Goal: Task Accomplishment & Management: Use online tool/utility

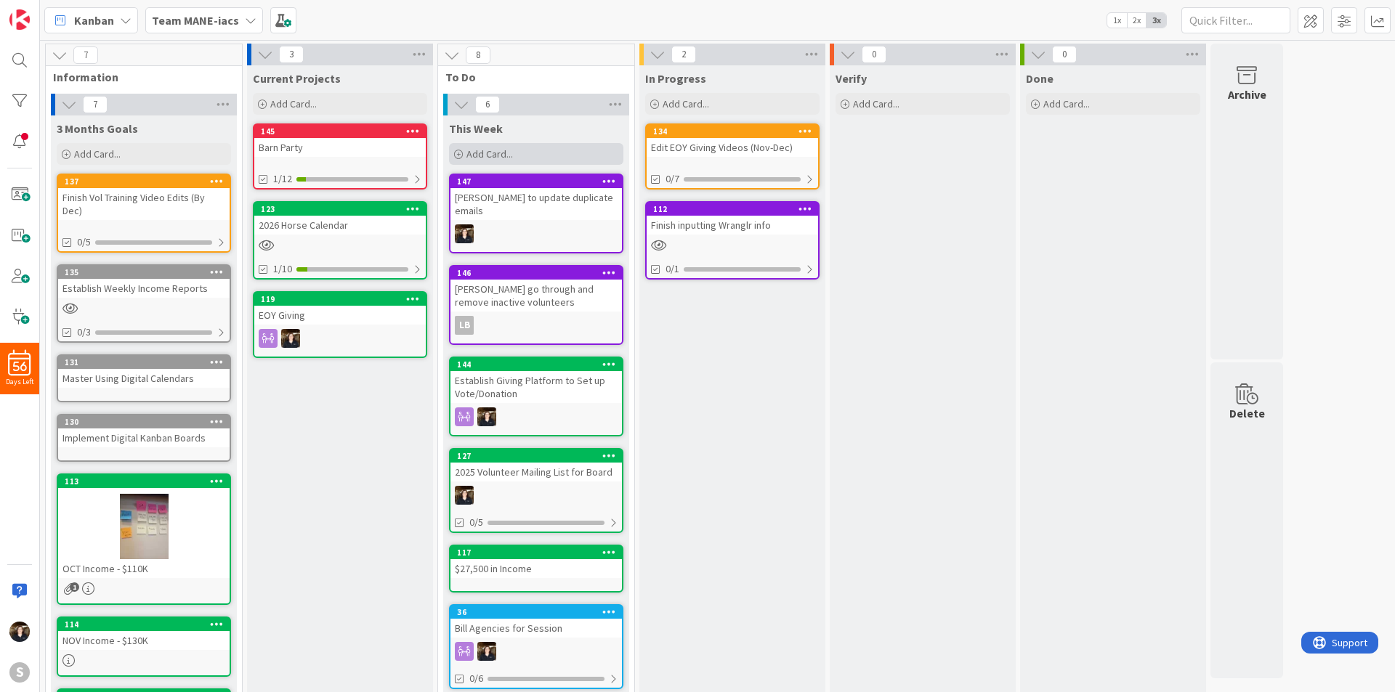
click at [495, 150] on span "Add Card..." at bounding box center [489, 153] width 46 height 13
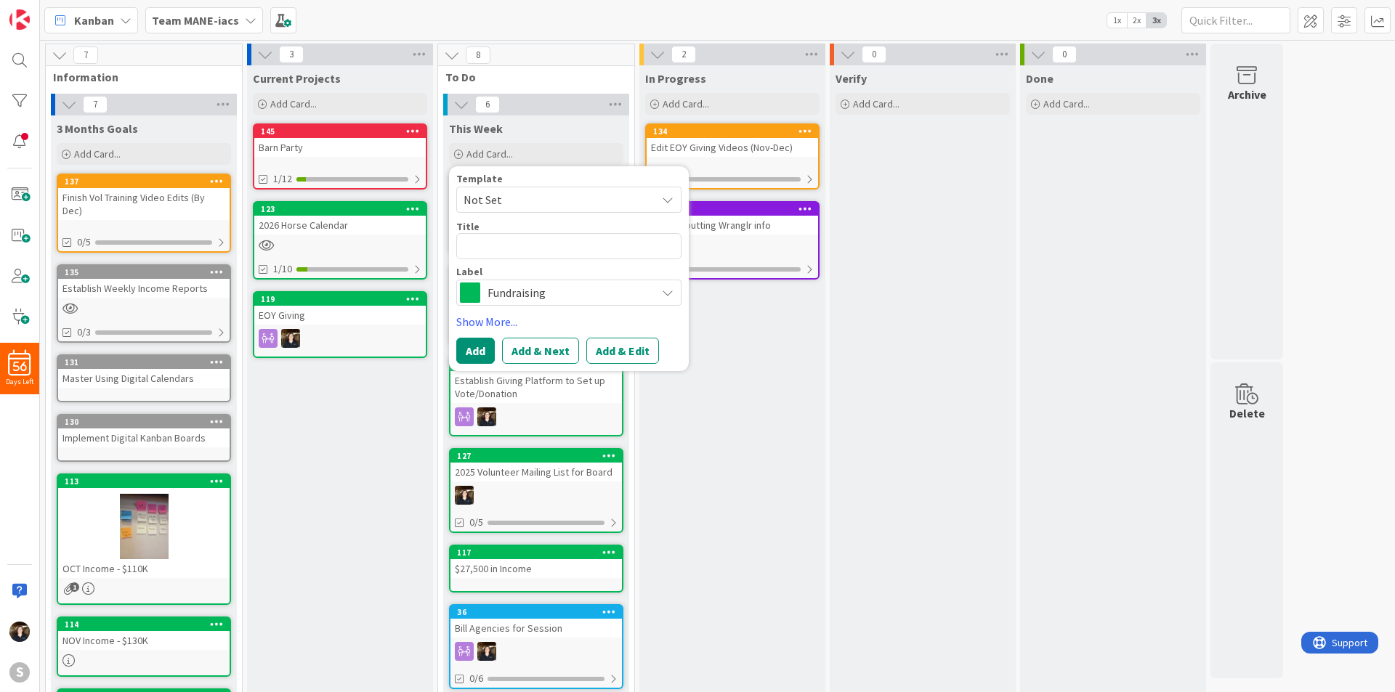
type textarea "x"
type textarea "E"
type textarea "x"
type textarea "En"
type textarea "x"
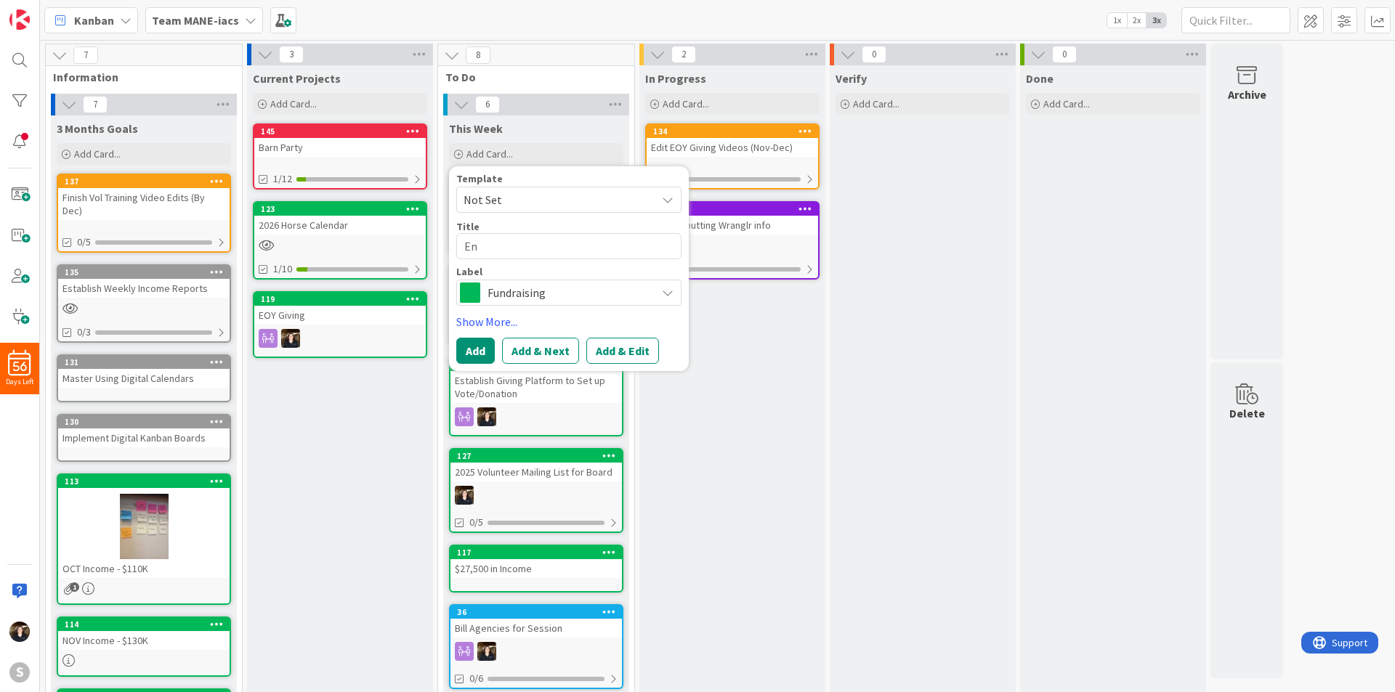
type textarea "Ent"
type textarea "x"
type textarea "Ente"
type textarea "x"
type textarea "Enter"
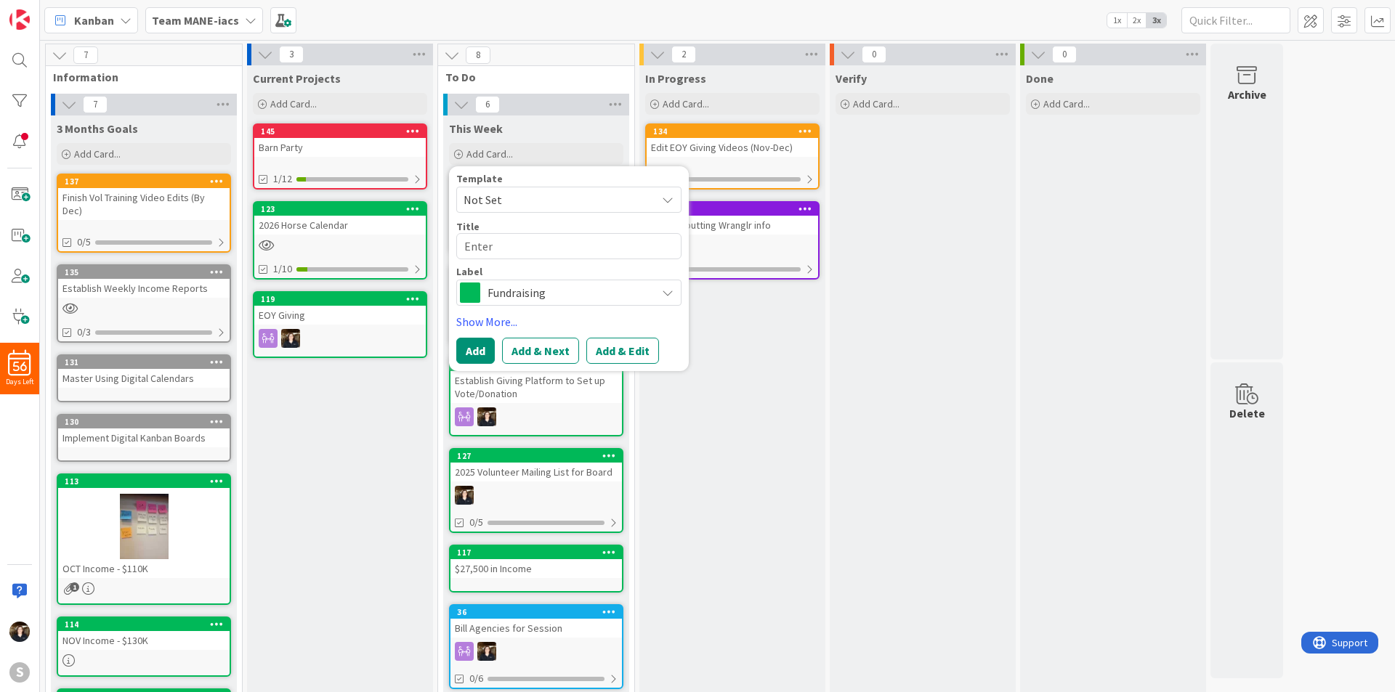
type textarea "x"
type textarea "Enter"
type textarea "x"
type textarea "Enter S"
type textarea "x"
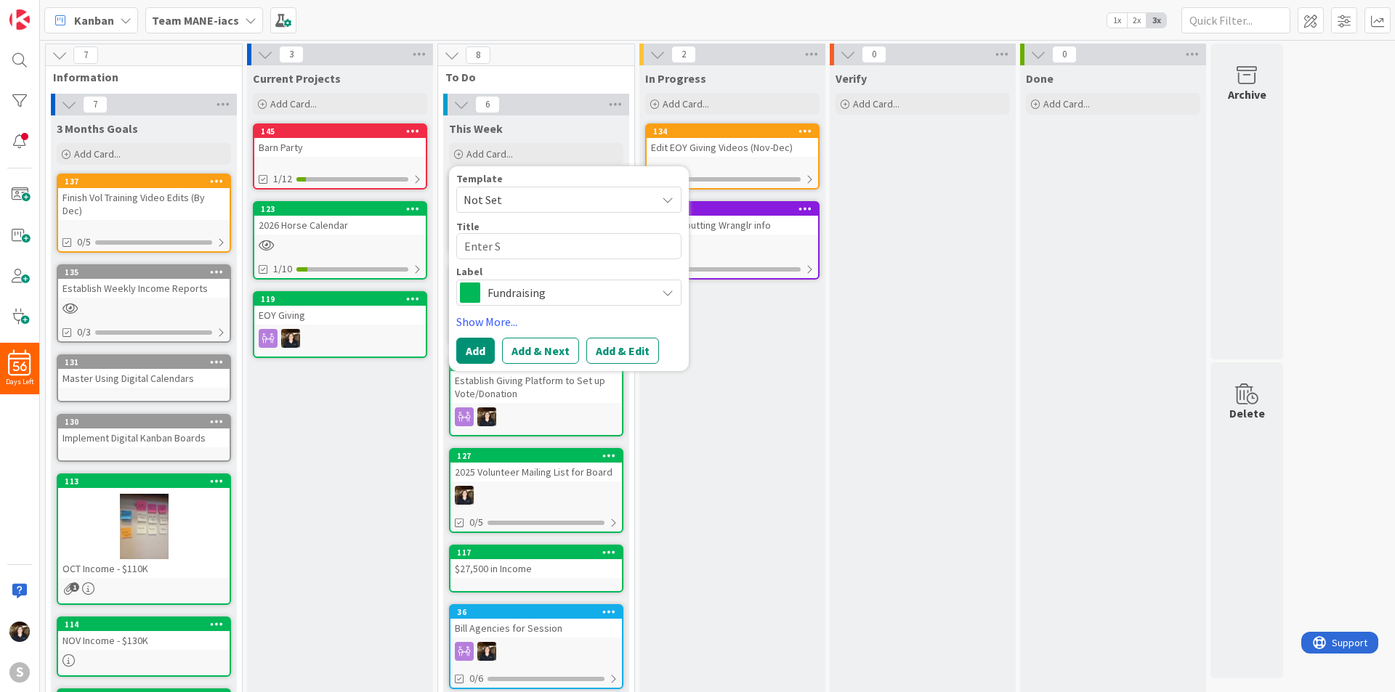
type textarea "Enter St"
type textarea "x"
type textarea "Enter Sta"
type textarea "x"
type textarea "Enter Staf"
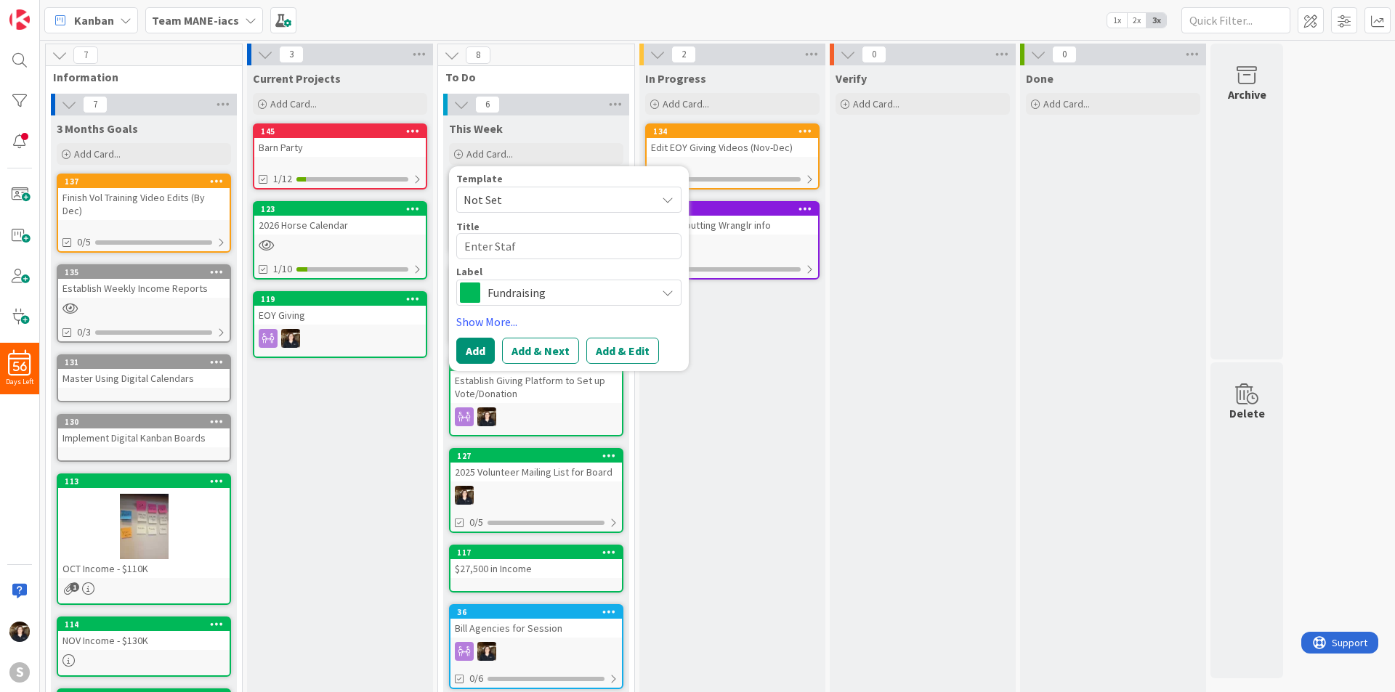
type textarea "x"
type textarea "Enter Staff"
type textarea "x"
type textarea "Enter Staff"
type textarea "x"
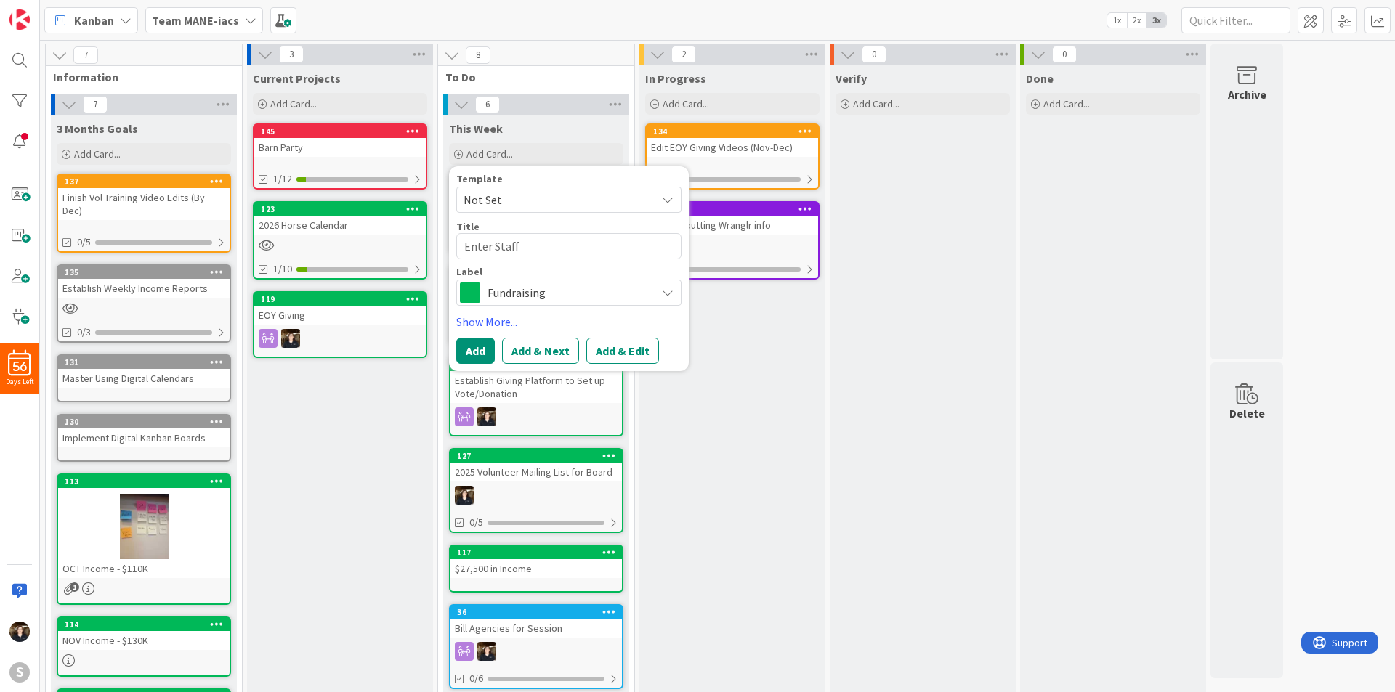
type textarea "Enter Staff I"
type textarea "x"
type textarea "Enter Staff In"
type textarea "x"
type textarea "Enter Staff Ino"
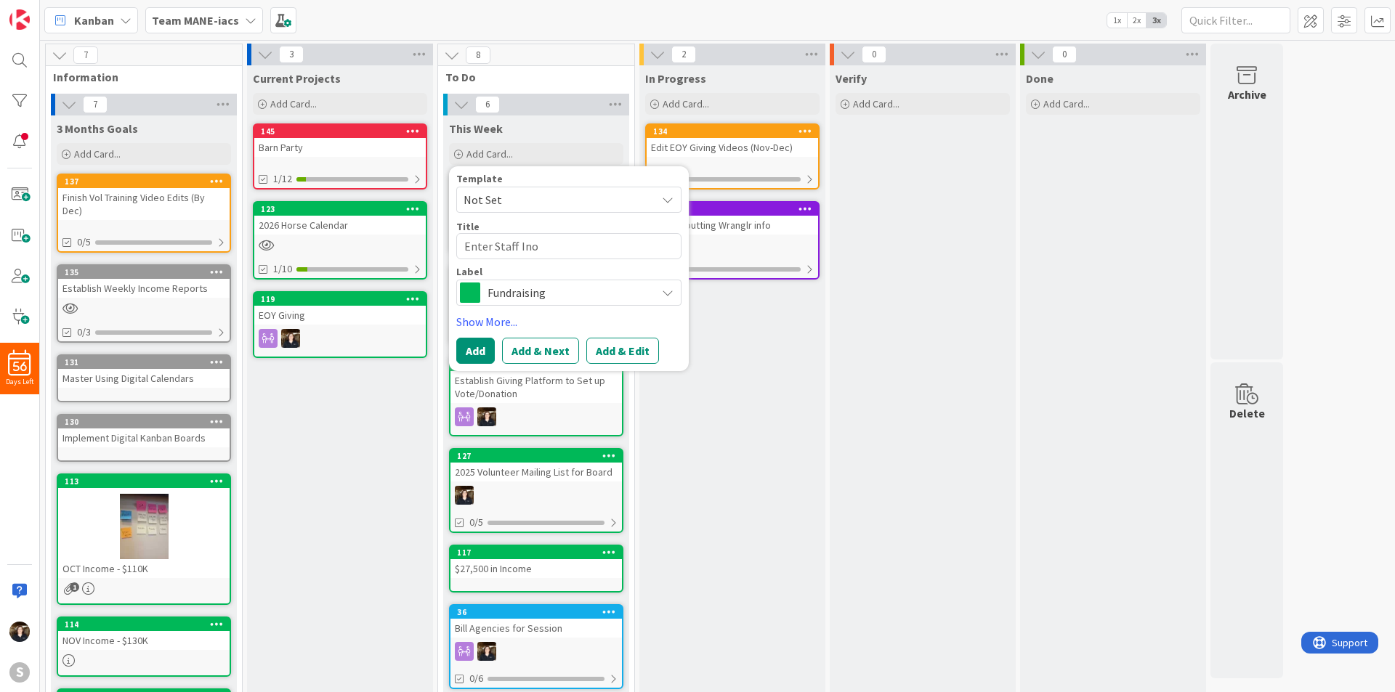
type textarea "x"
type textarea "Enter Staff Ino"
type textarea "x"
type textarea "Enter Staff Ino"
type textarea "x"
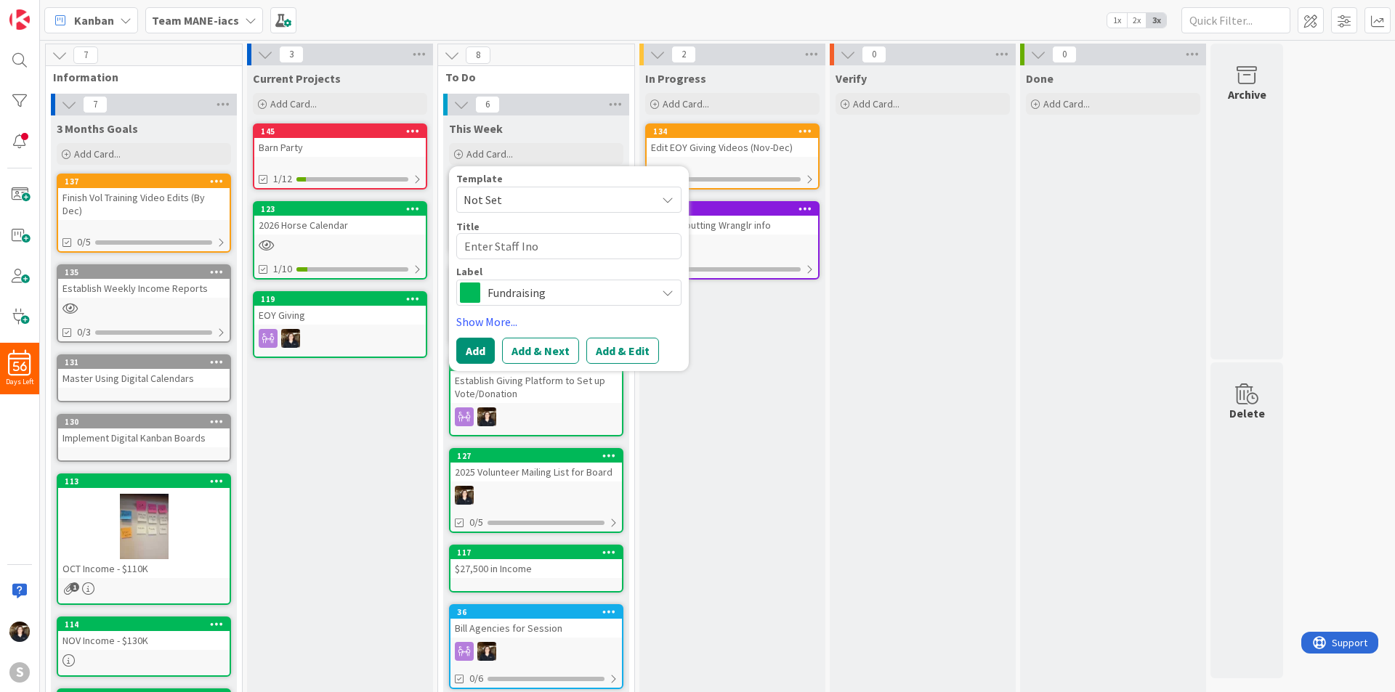
type textarea "Enter Staff In"
type textarea "x"
type textarea "Enter Staff Inf"
type textarea "x"
type textarea "Enter Staff Info"
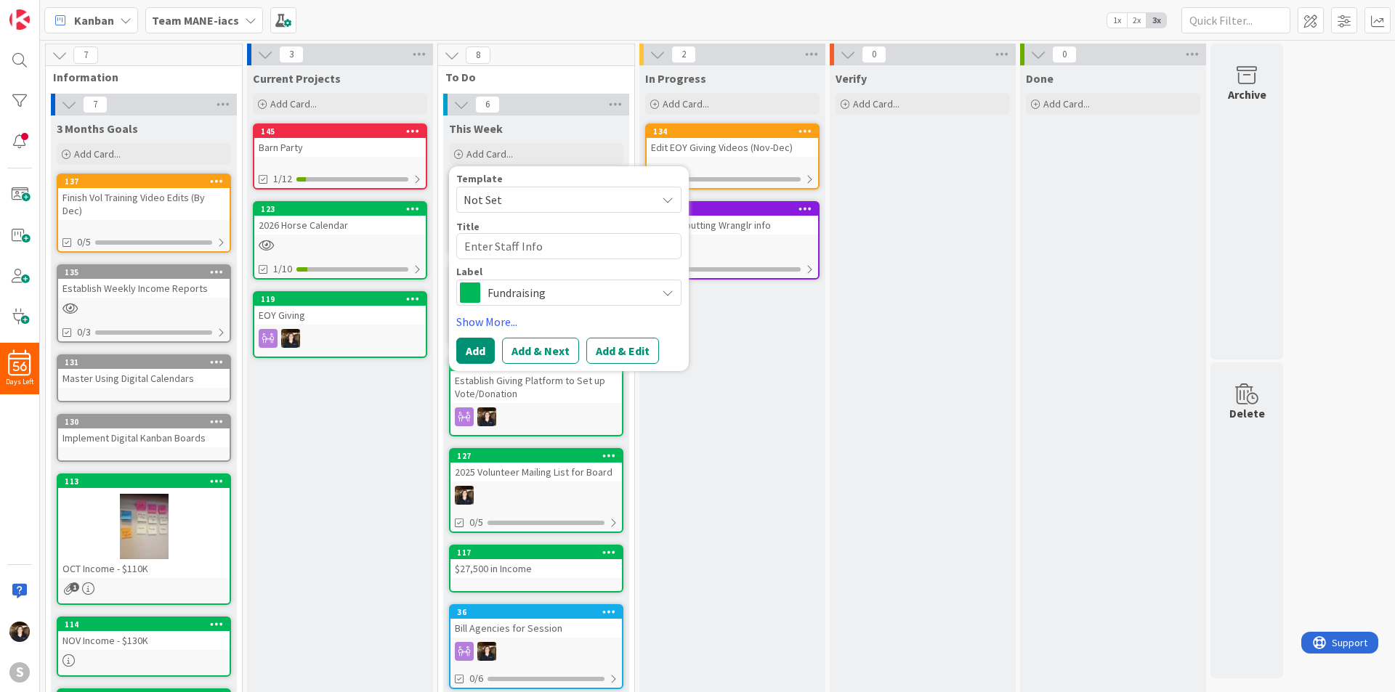
type textarea "x"
type textarea "Enter Staff Info"
type textarea "x"
type textarea "Enter Staff Info i"
type textarea "x"
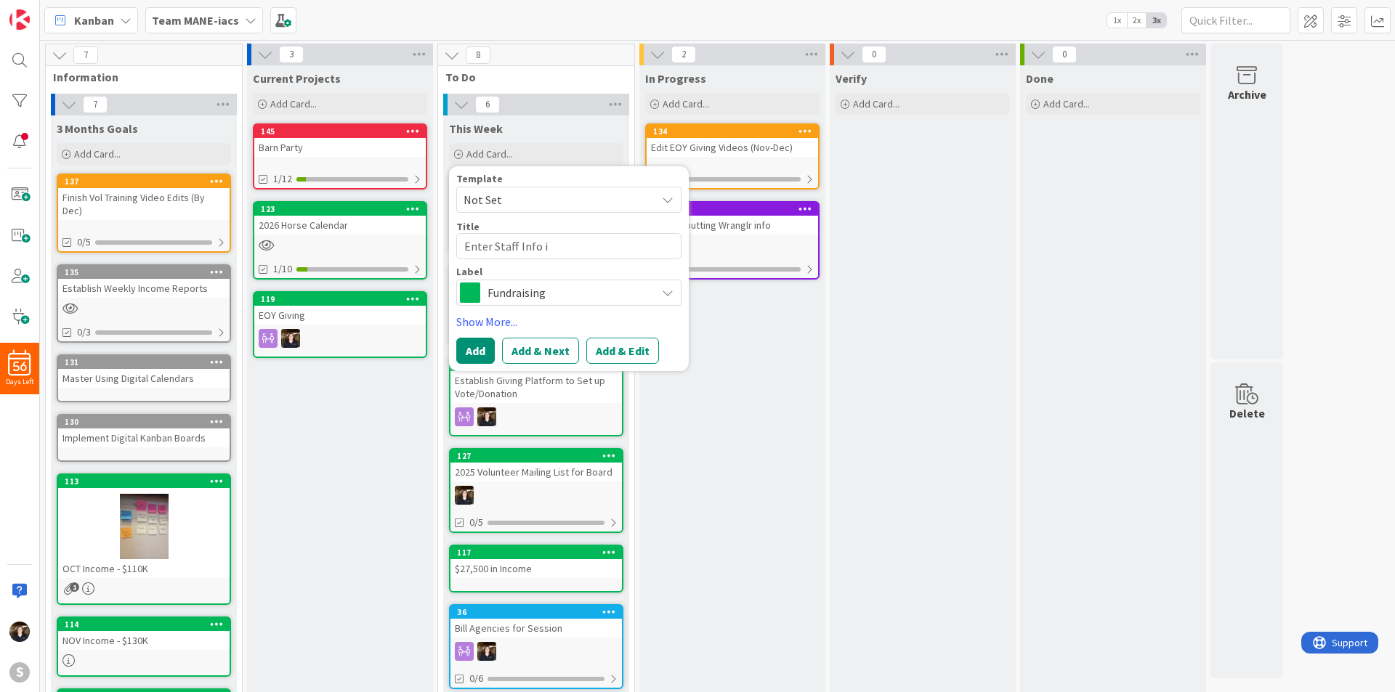
type textarea "Enter Staff Info in"
type textarea "x"
type textarea "Enter Staff Info int"
type textarea "x"
type textarea "Enter Staff Info into"
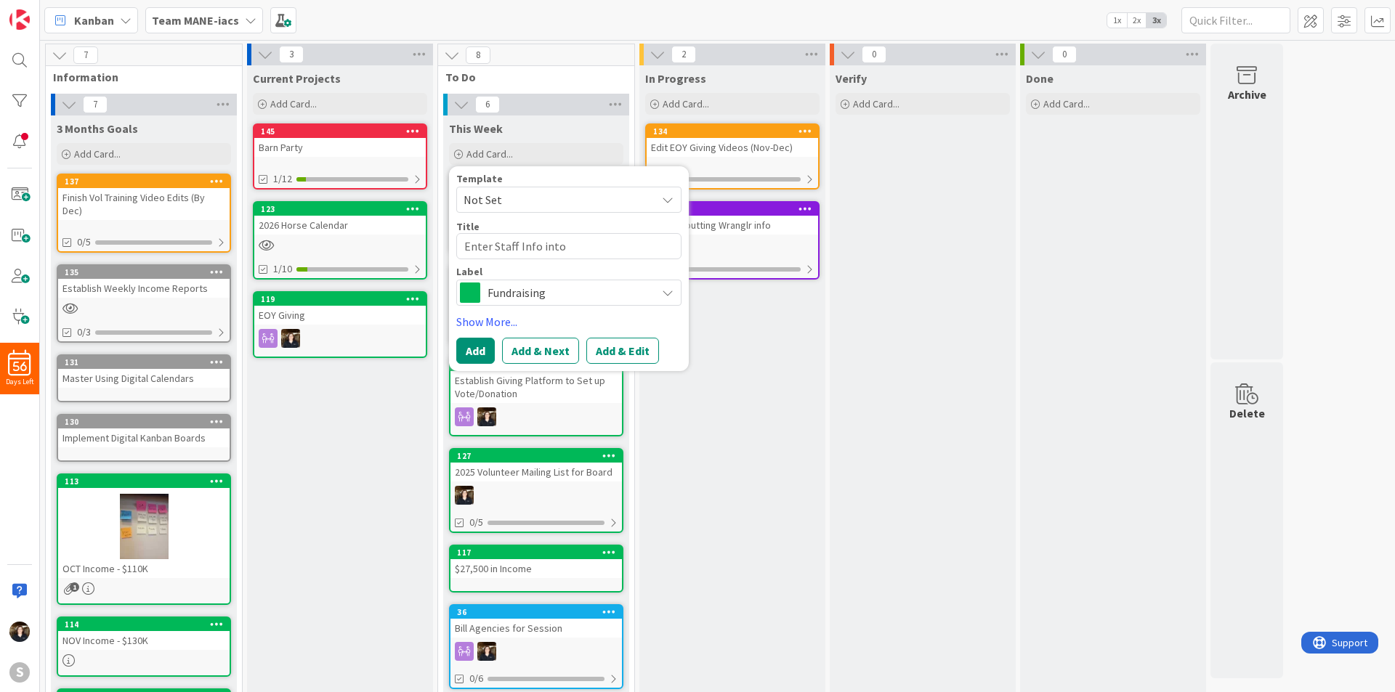
type textarea "x"
type textarea "Enter Staff Info into W"
type textarea "x"
type textarea "Enter Staff Info into Wr"
type textarea "x"
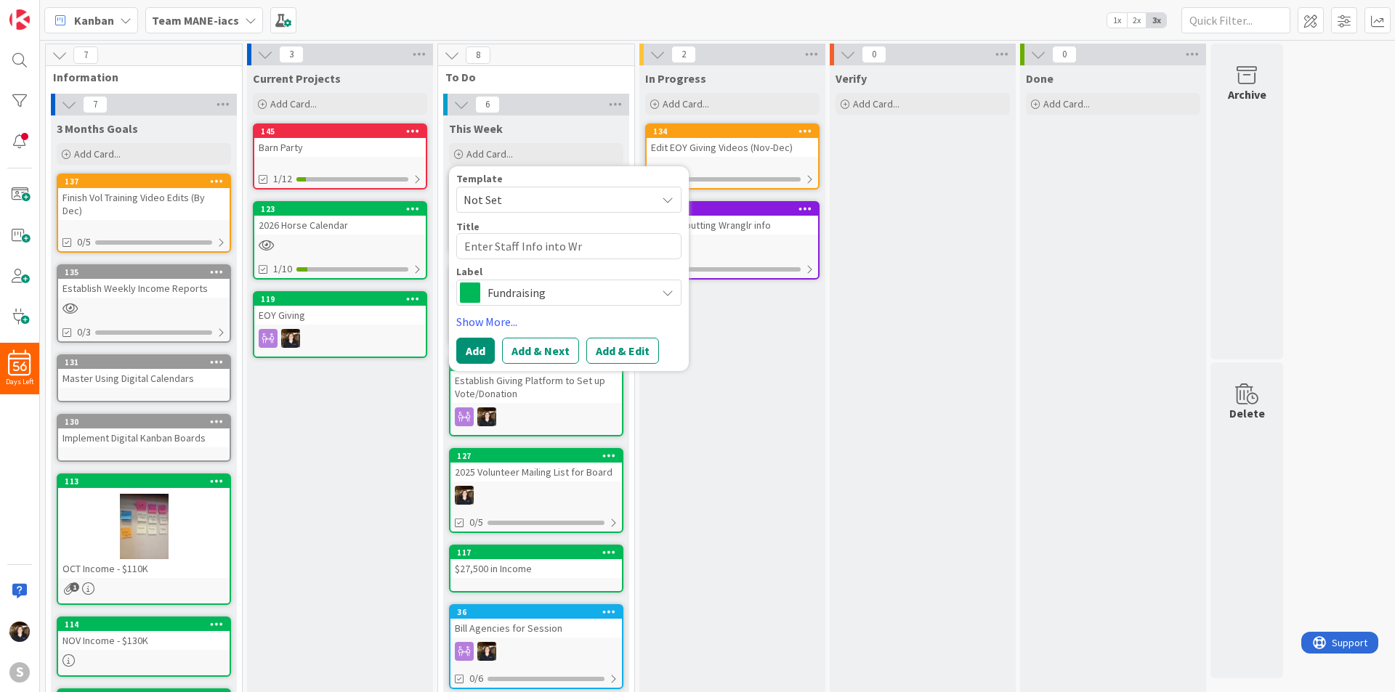
type textarea "Enter Staff Info into Wra"
type textarea "x"
type textarea "Enter Staff Info into [GEOGRAPHIC_DATA]"
type textarea "x"
type textarea "Enter Staff Info into Wrang"
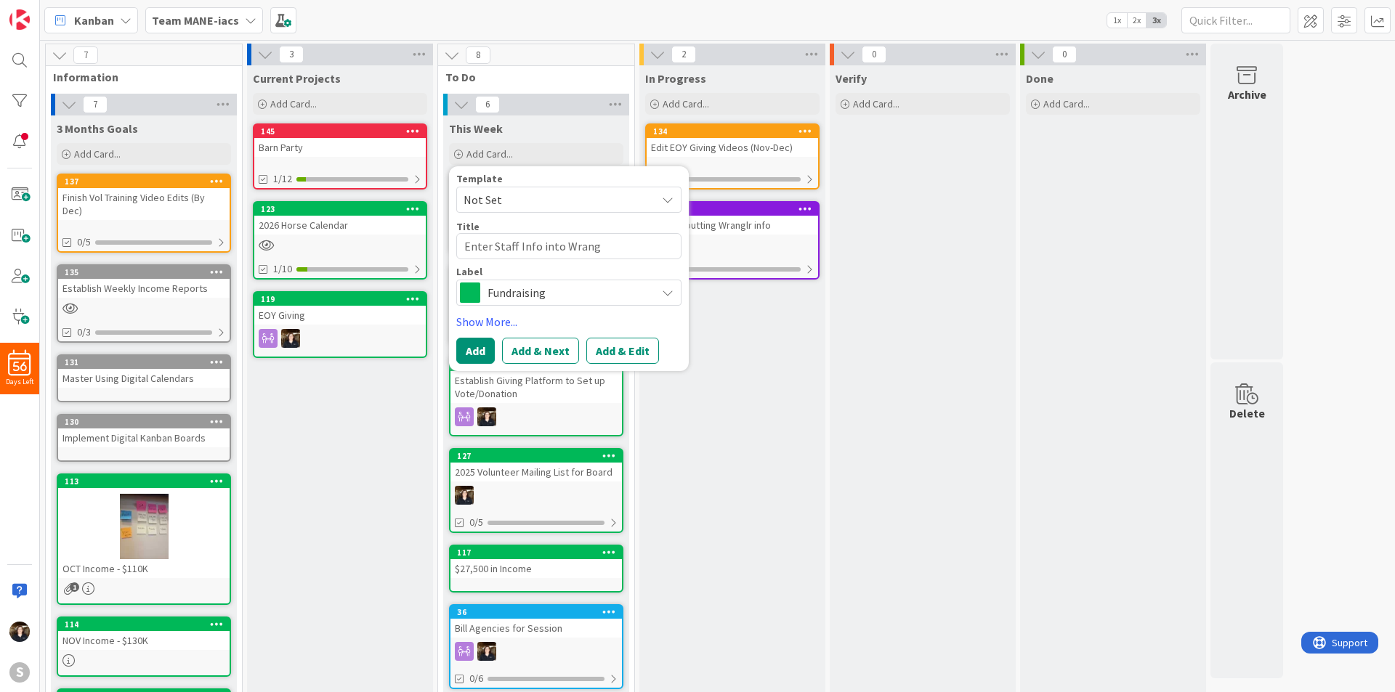
type textarea "x"
type textarea "Enter Staff Info into Wrangl"
type textarea "x"
type textarea "Enter Staff Info into Wrangle"
type textarea "x"
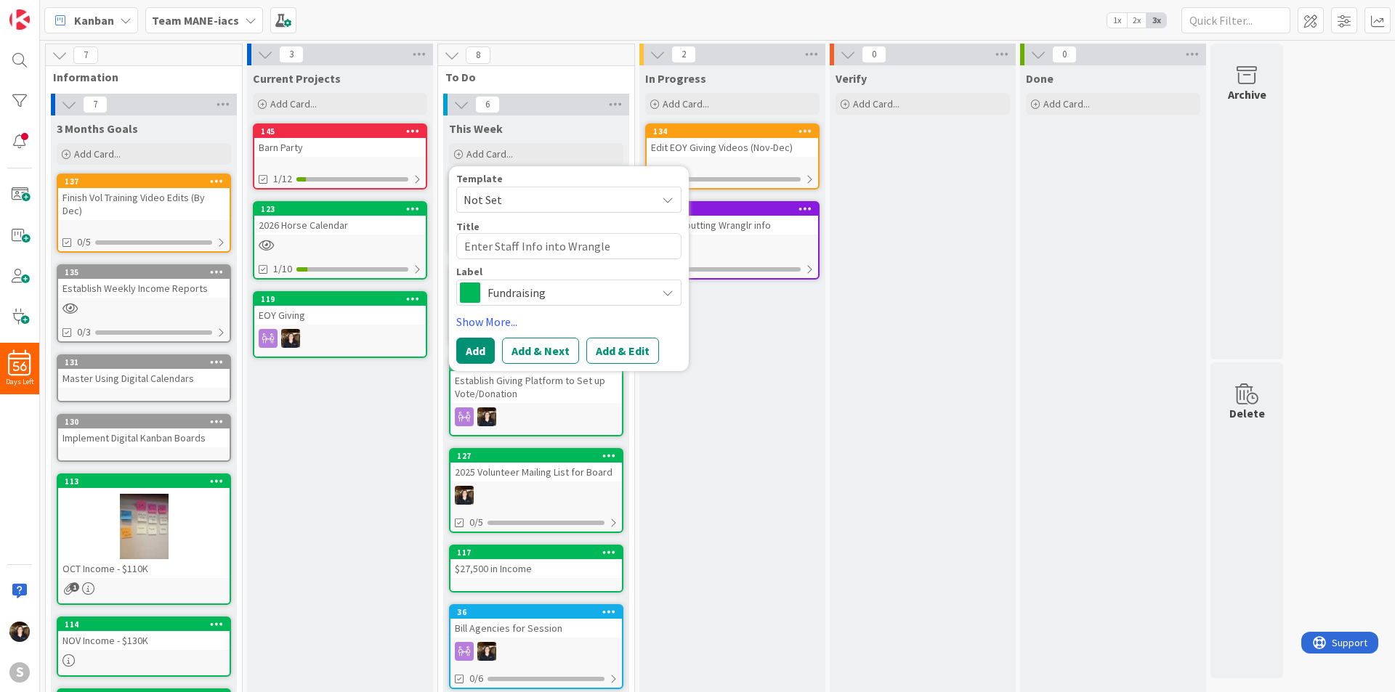
type textarea "Enter Staff Info into Wrangl"
type textarea "x"
type textarea "Enter Staff Info into Wranglr"
click at [660, 293] on div "Fundraising" at bounding box center [568, 293] width 225 height 26
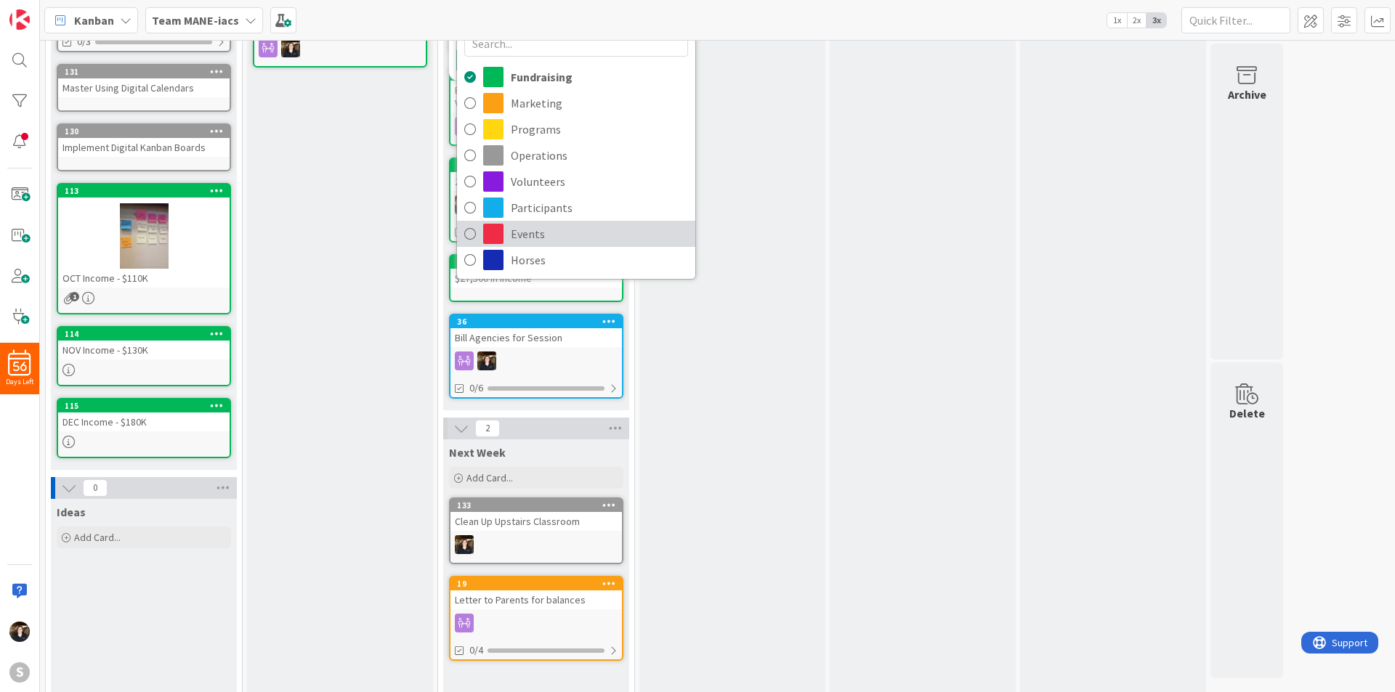
scroll to position [218, 0]
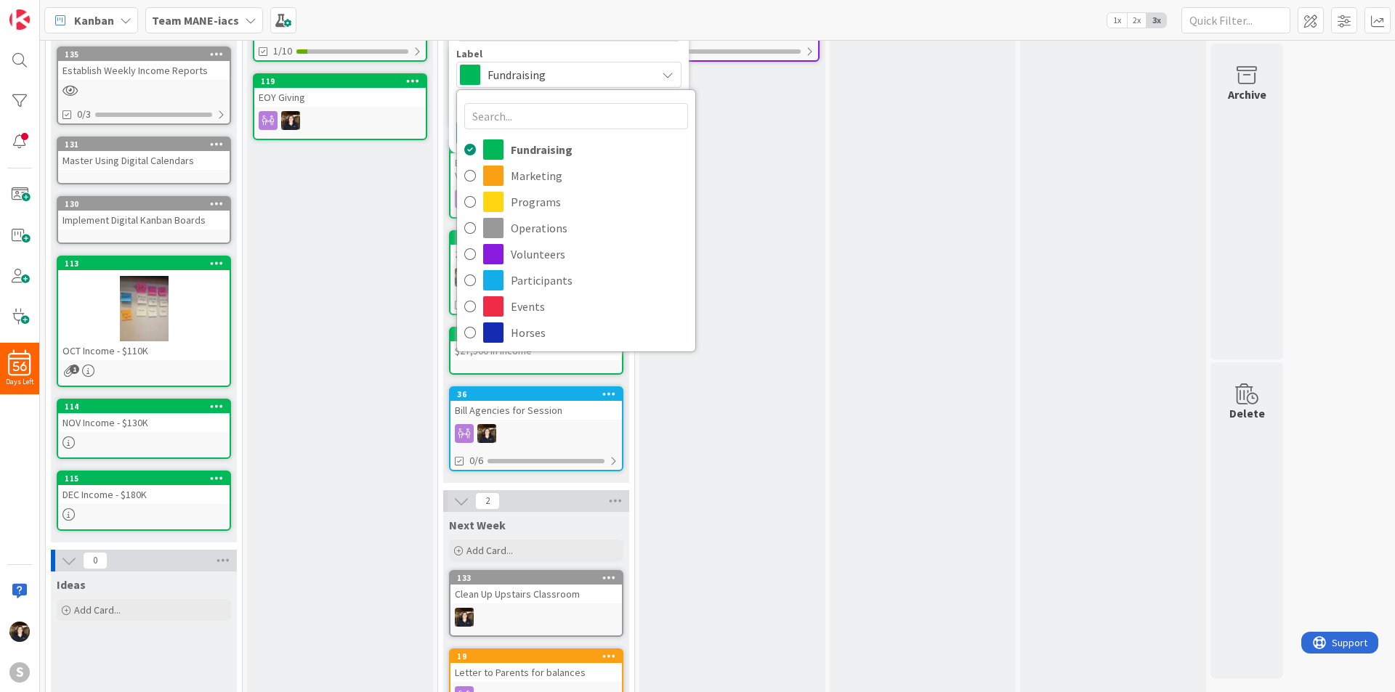
click at [738, 187] on div "In Progress Add Card... 134 Edit EOY Giving Videos (Nov-Dec) 0/7 112 Finish inp…" at bounding box center [732, 311] width 186 height 928
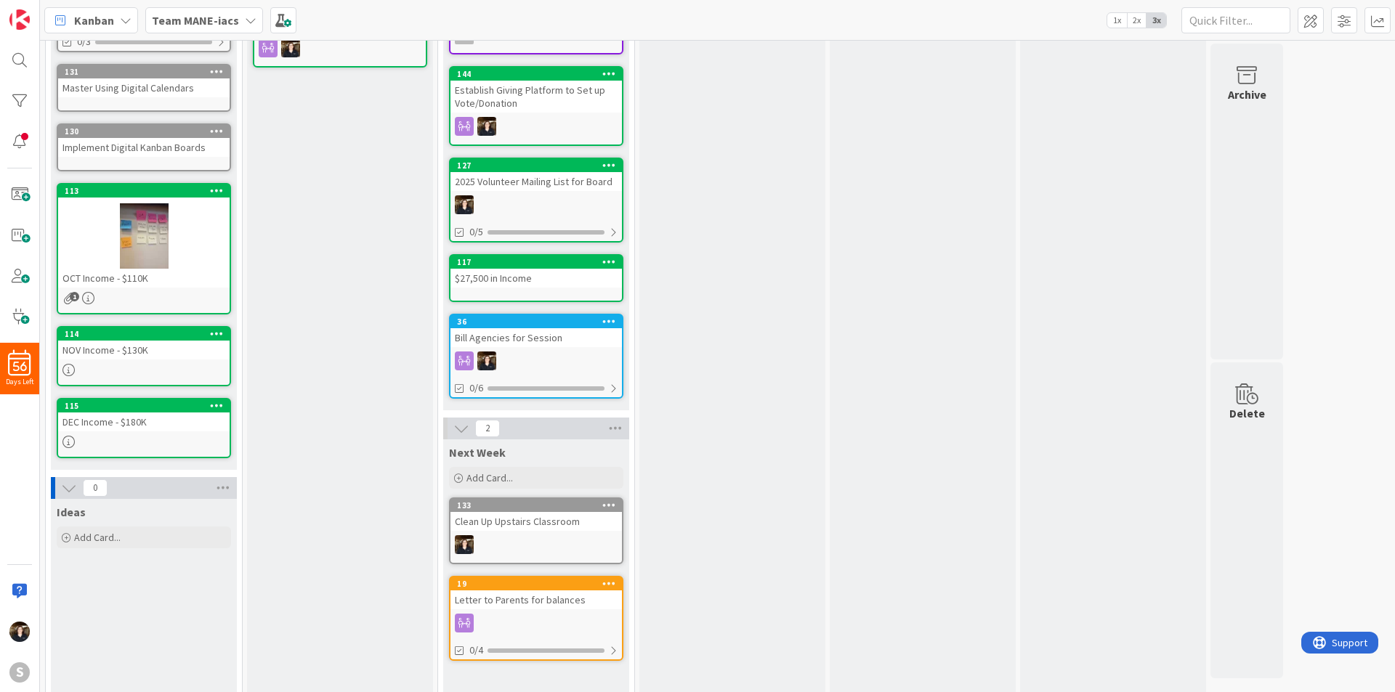
scroll to position [0, 0]
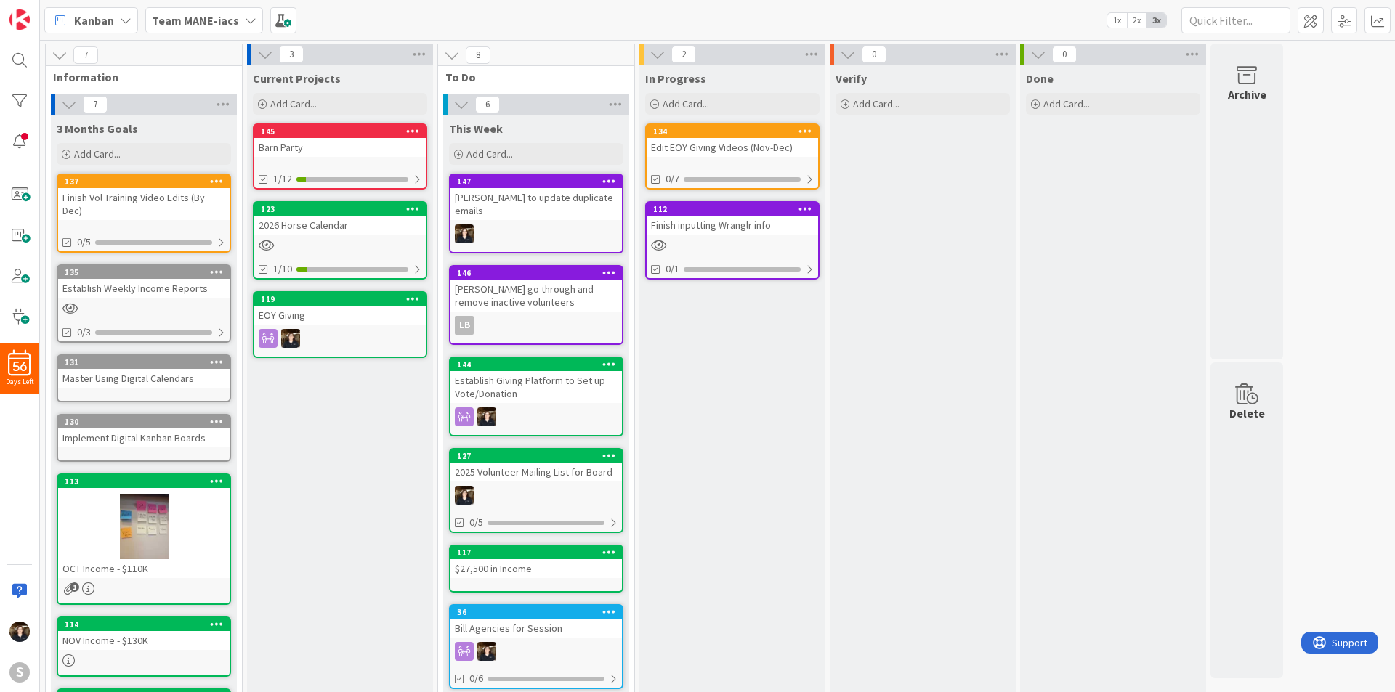
click at [224, 21] on b "Team MANE-iacs" at bounding box center [195, 20] width 87 height 15
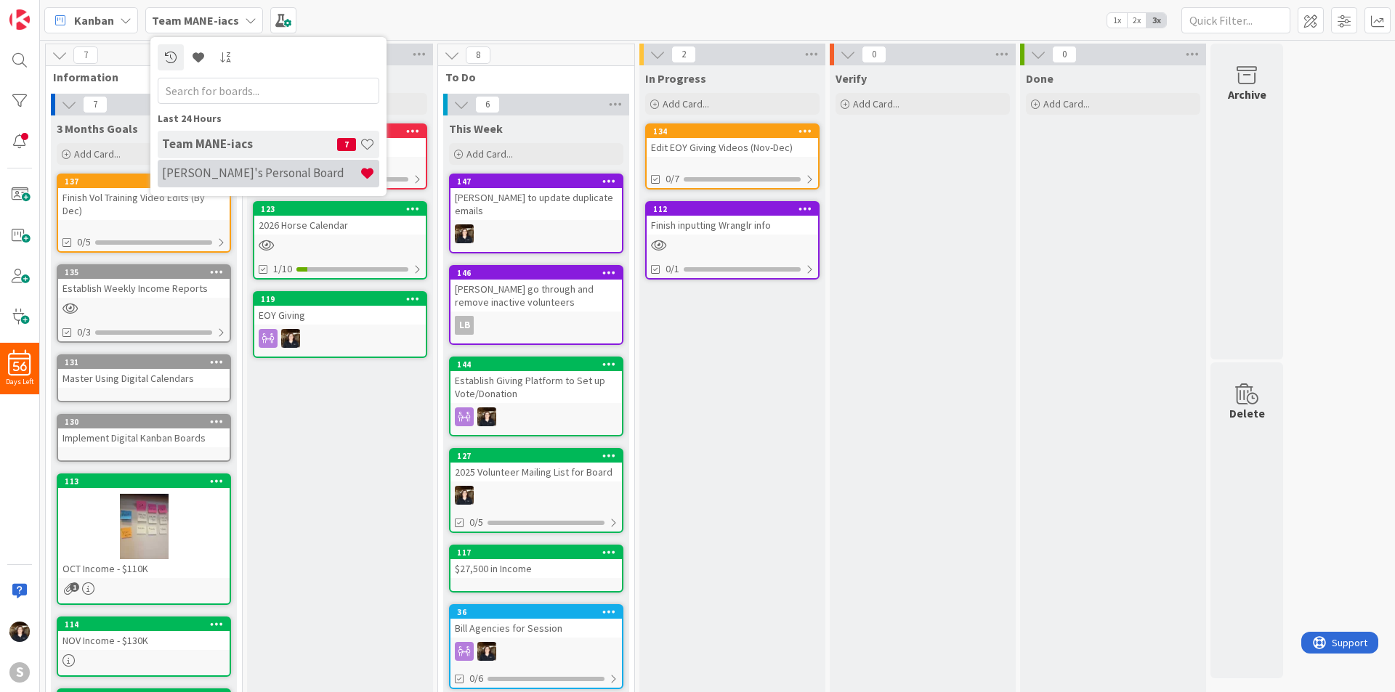
click at [207, 177] on h4 "[PERSON_NAME]'s Personal Board" at bounding box center [261, 173] width 198 height 15
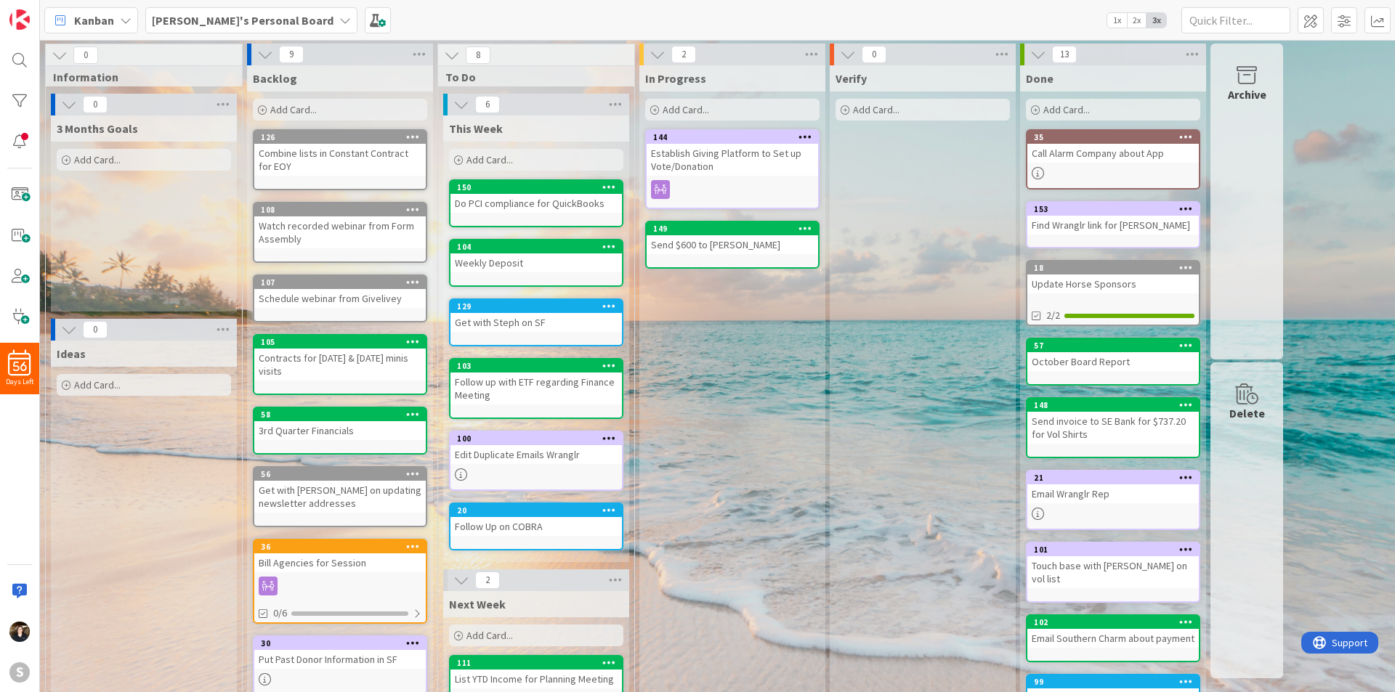
click at [472, 155] on span "Add Card..." at bounding box center [489, 159] width 46 height 13
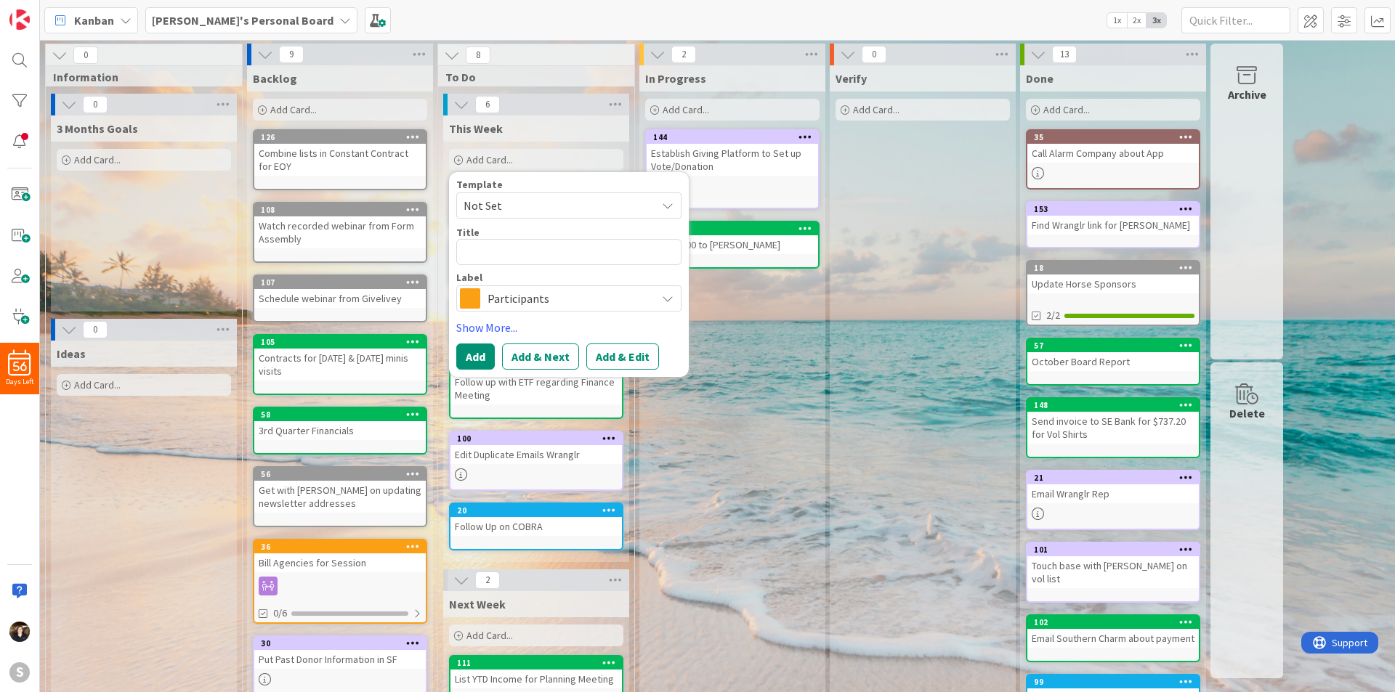
type textarea "x"
type textarea "E"
type textarea "x"
type textarea "En"
type textarea "x"
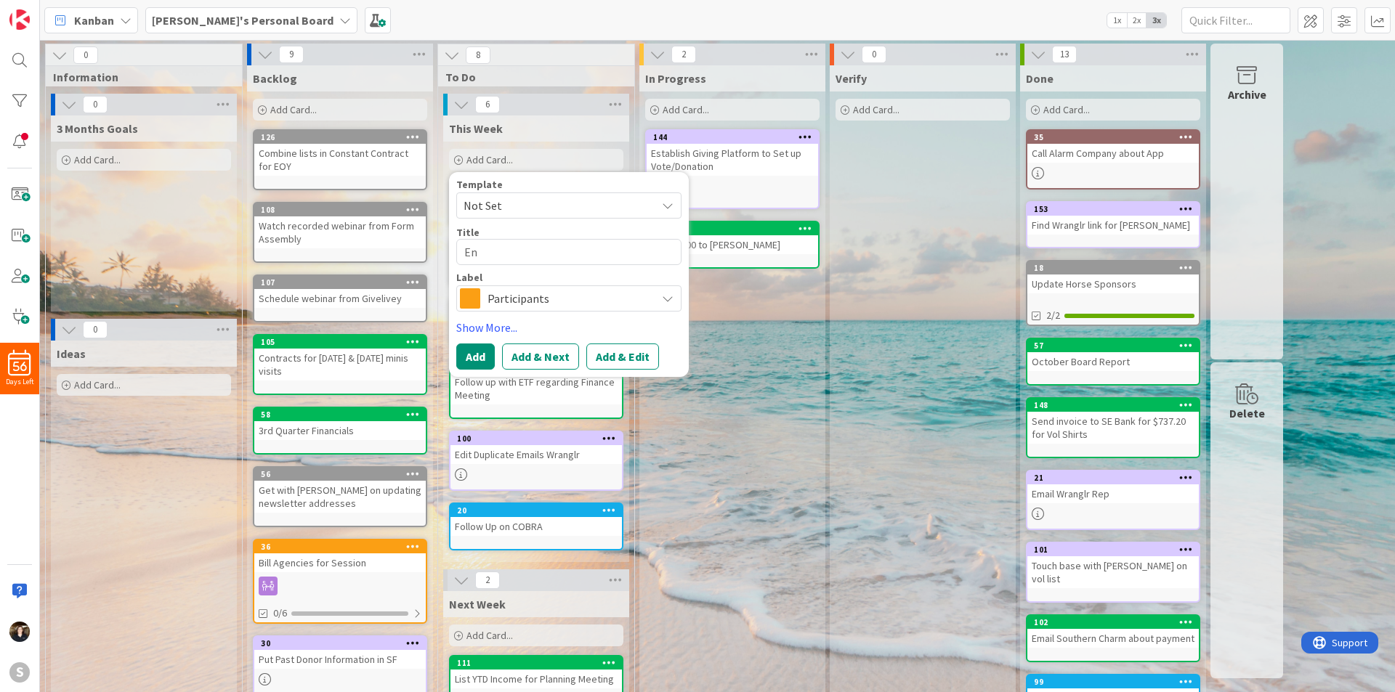
type textarea "Ent"
type textarea "x"
type textarea "Ente"
type textarea "x"
type textarea "Enter"
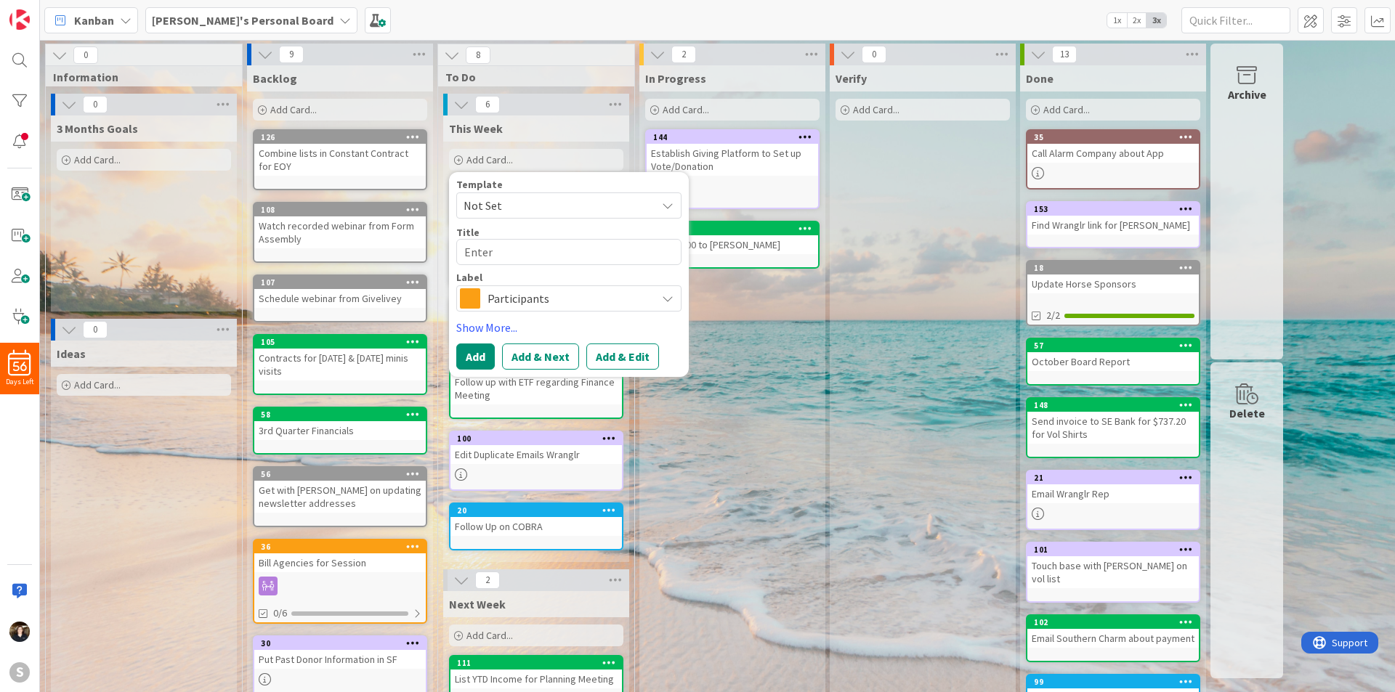
type textarea "x"
type textarea "Enter"
type textarea "x"
type textarea "Enter S"
type textarea "x"
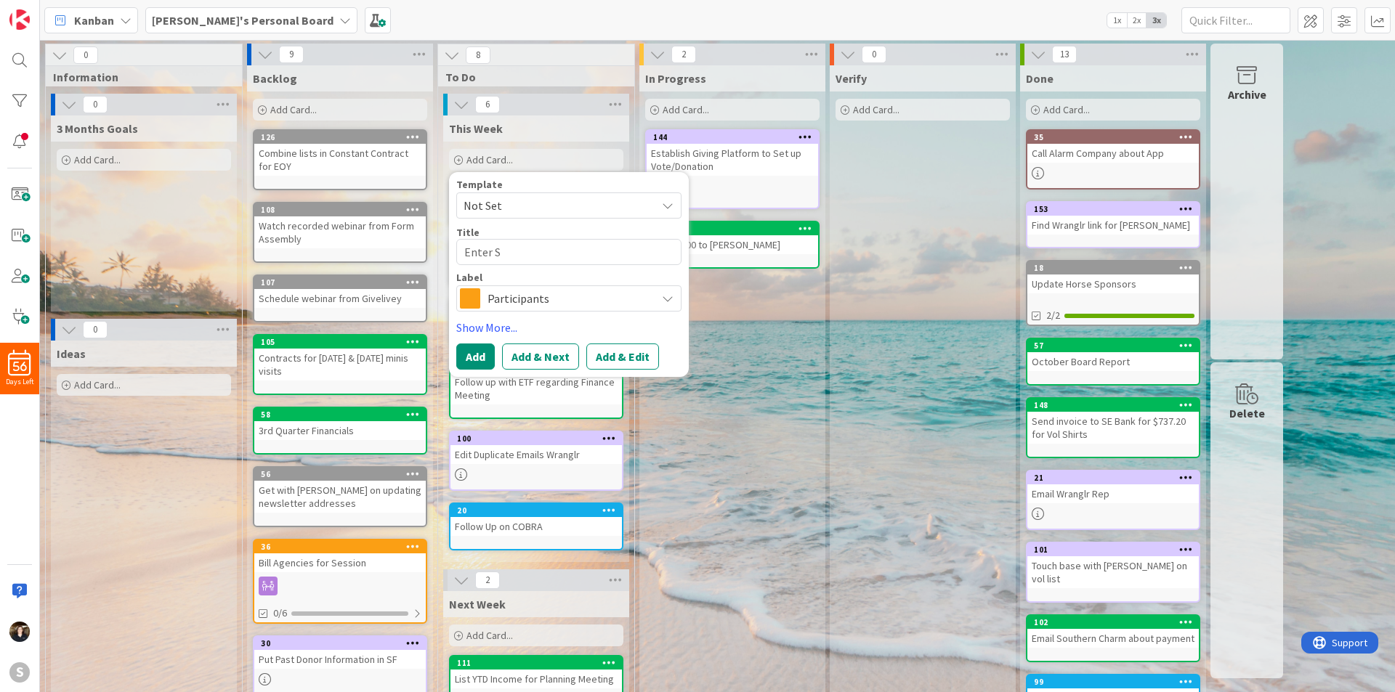
type textarea "Enter St"
type textarea "x"
type textarea "Enter Sta"
type textarea "x"
type textarea "Enter Staf"
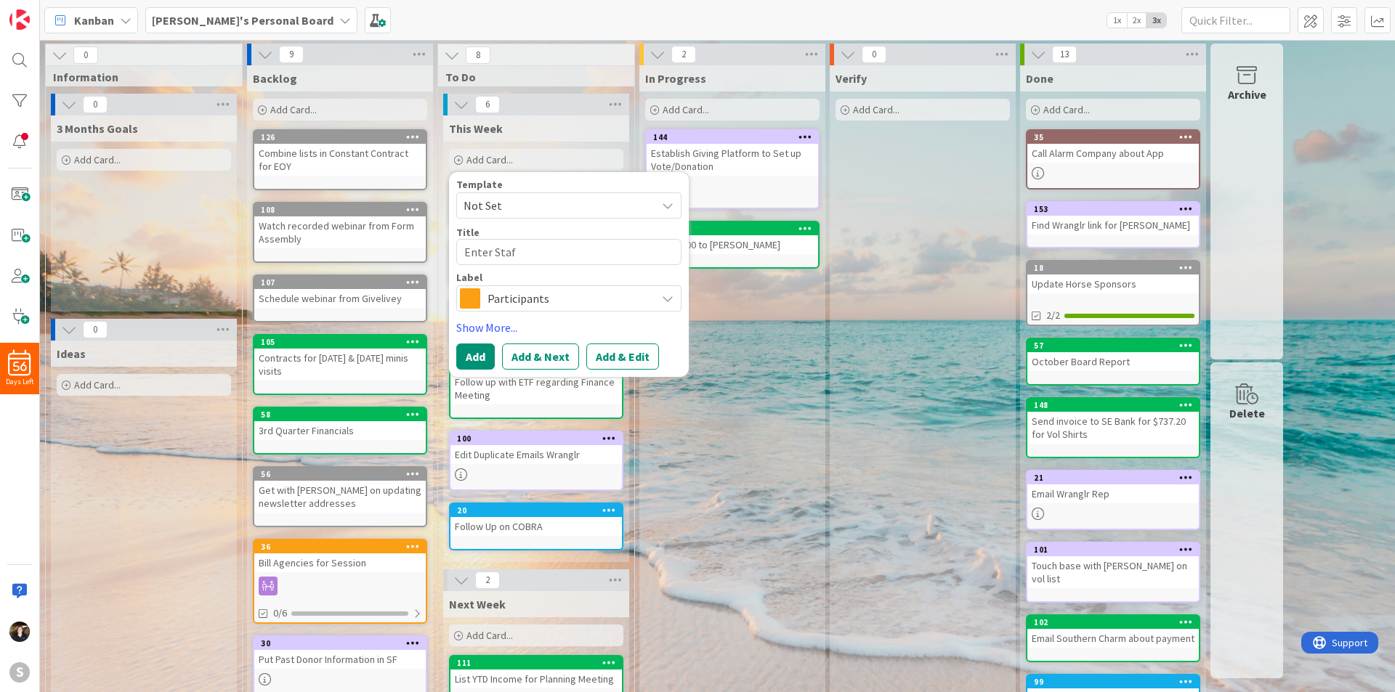
type textarea "x"
type textarea "Enter Staff"
type textarea "x"
type textarea "Enter Staff"
type textarea "x"
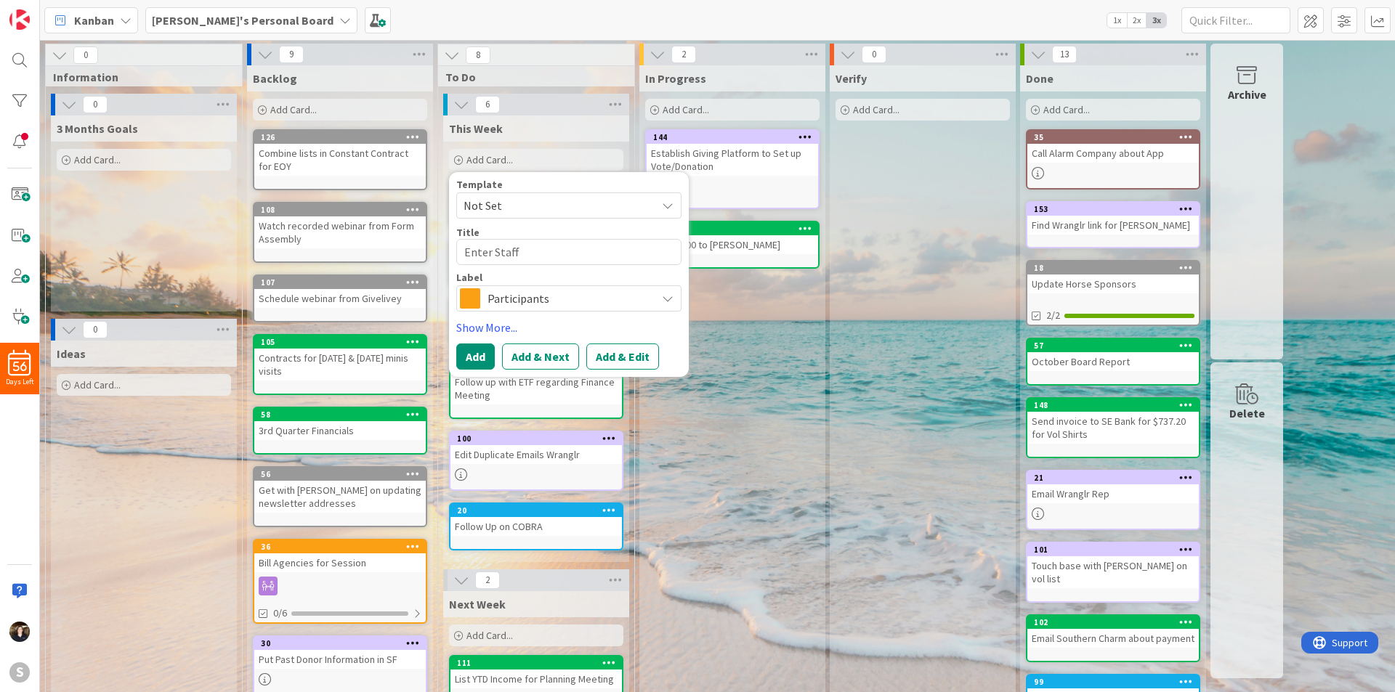
type textarea "Enter Staff I"
type textarea "x"
type textarea "Enter Staff In"
type textarea "x"
type textarea "Enter Staff Info"
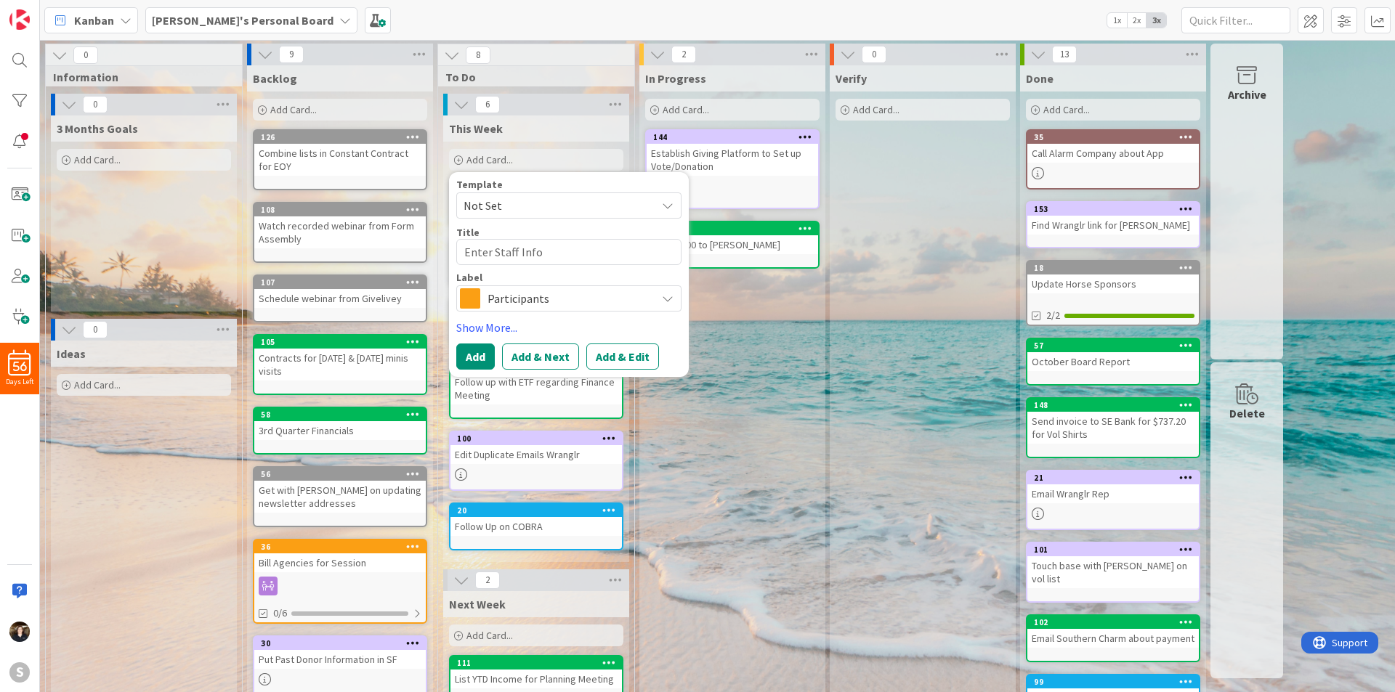
type textarea "x"
type textarea "Enter Staff Infor"
type textarea "x"
type textarea "Enter Staff Inform"
type textarea "x"
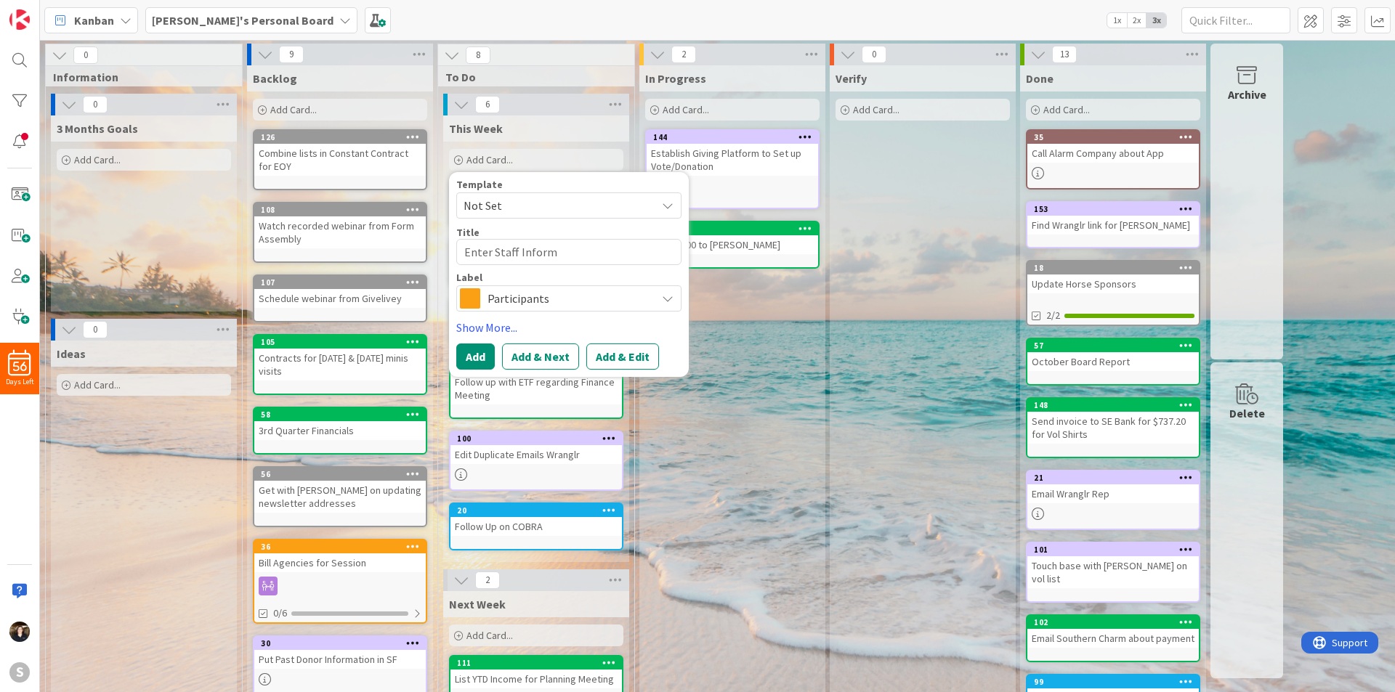
type textarea "Enter Staff Informa"
type textarea "x"
type textarea "Enter Staff Informati"
type textarea "x"
type textarea "Enter Staff Information"
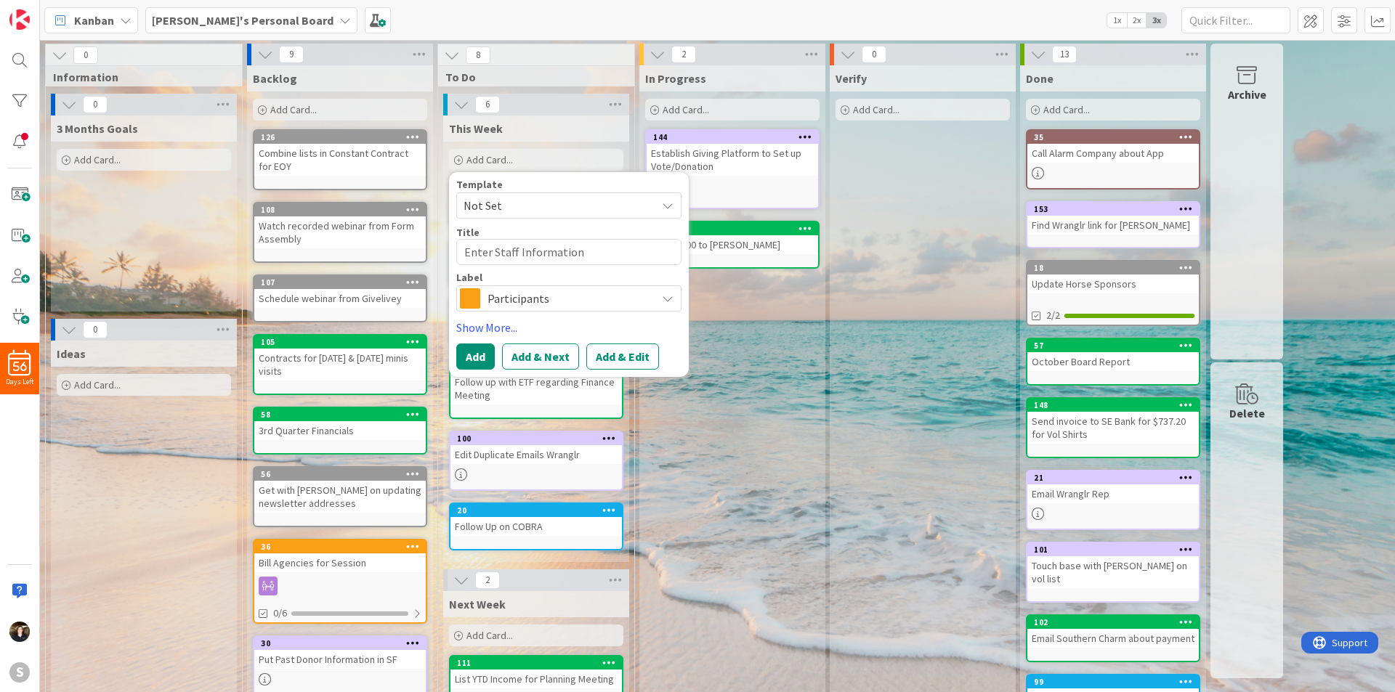
type textarea "x"
type textarea "Enter Staff Information"
type textarea "x"
type textarea "Enter Staff Information"
type textarea "x"
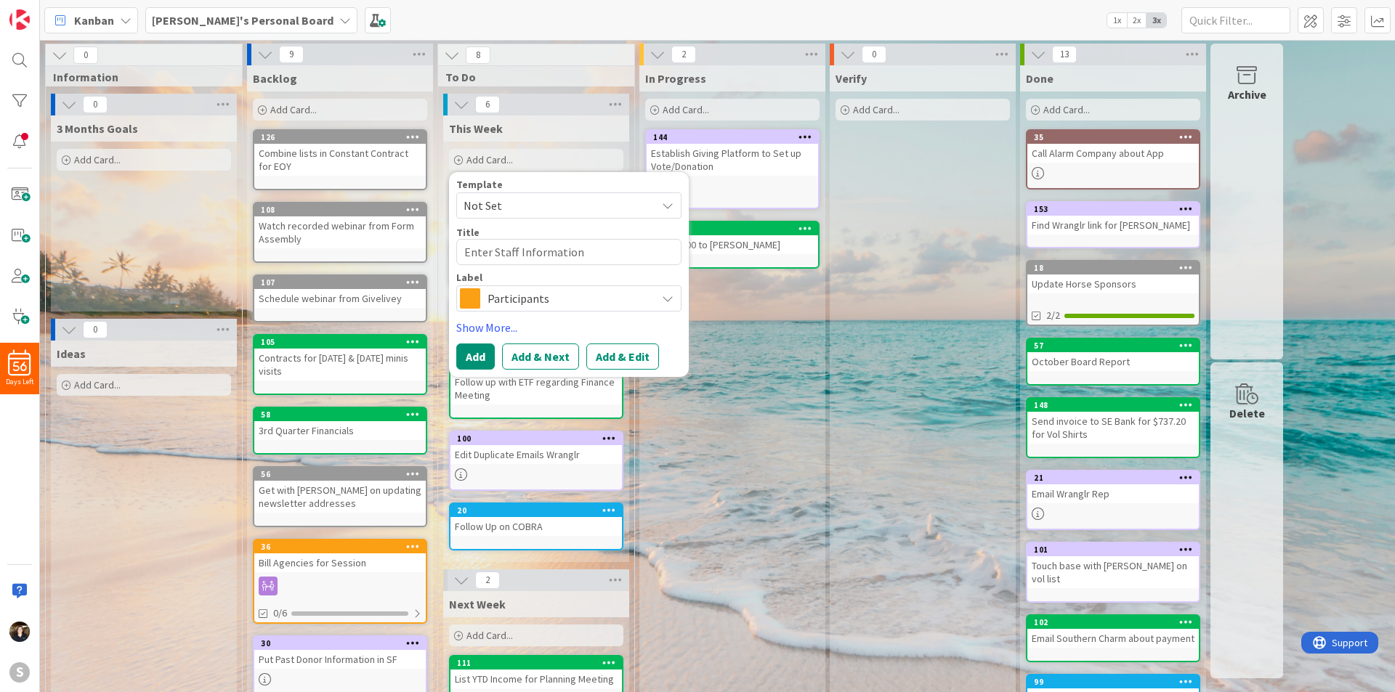
type textarea "Enter Staff Informatio"
type textarea "x"
type textarea "Enter Staff Informati"
type textarea "x"
type textarea "Enter Staff Informat"
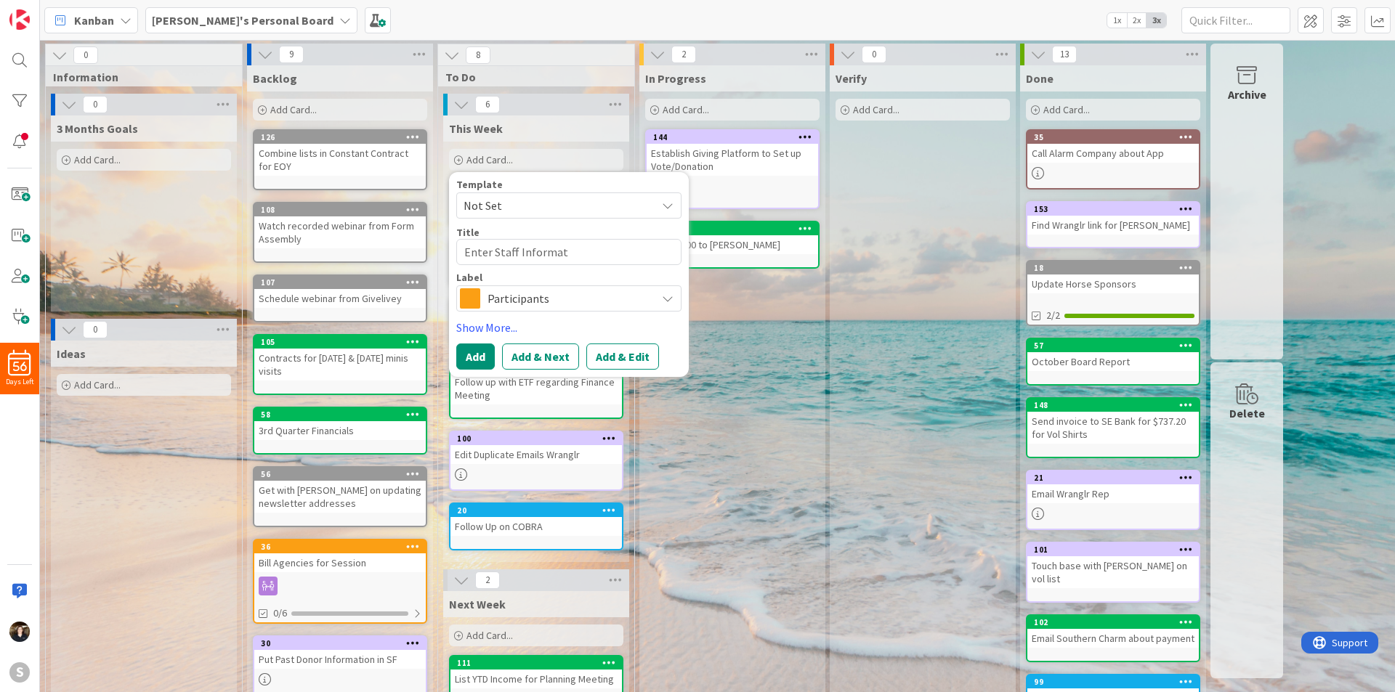
type textarea "x"
type textarea "Enter Staff Informa"
type textarea "x"
type textarea "Enter Staff Inform"
type textarea "x"
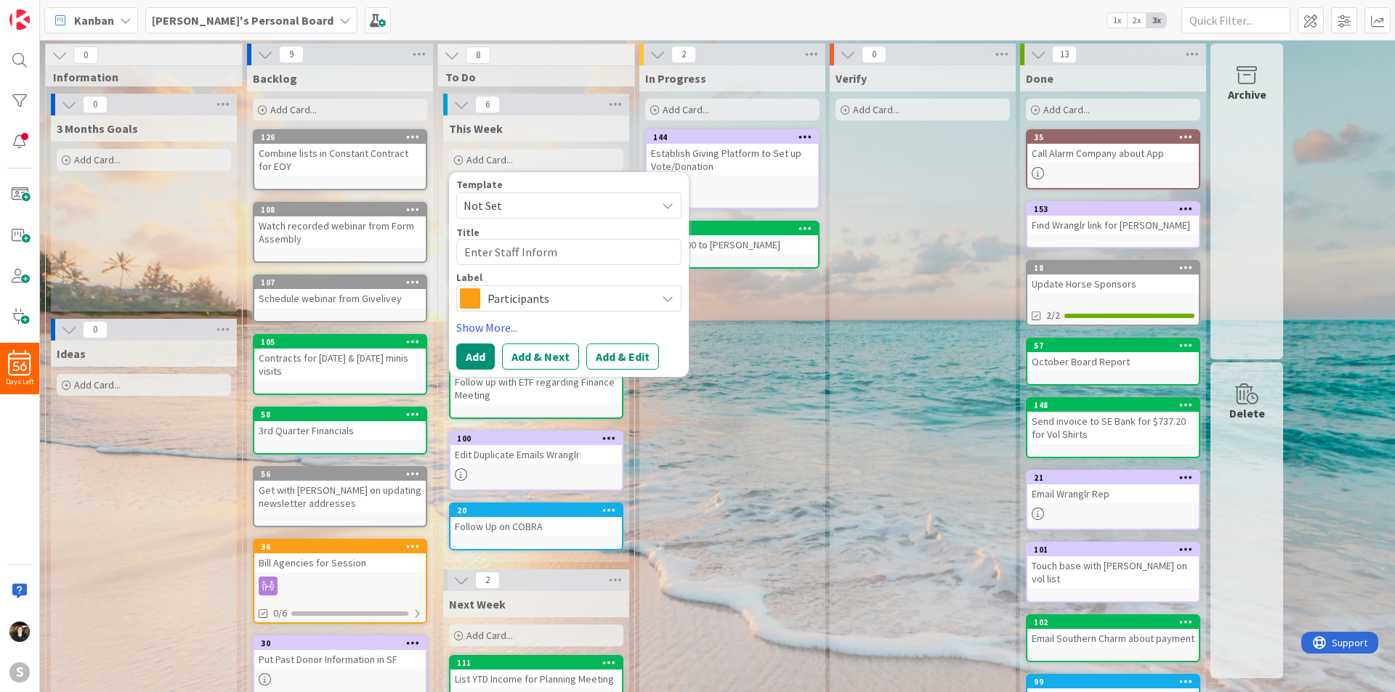
type textarea "Enter Staff Infor"
type textarea "x"
type textarea "Enter Staff Info"
type textarea "x"
type textarea "Enter Staff Inf"
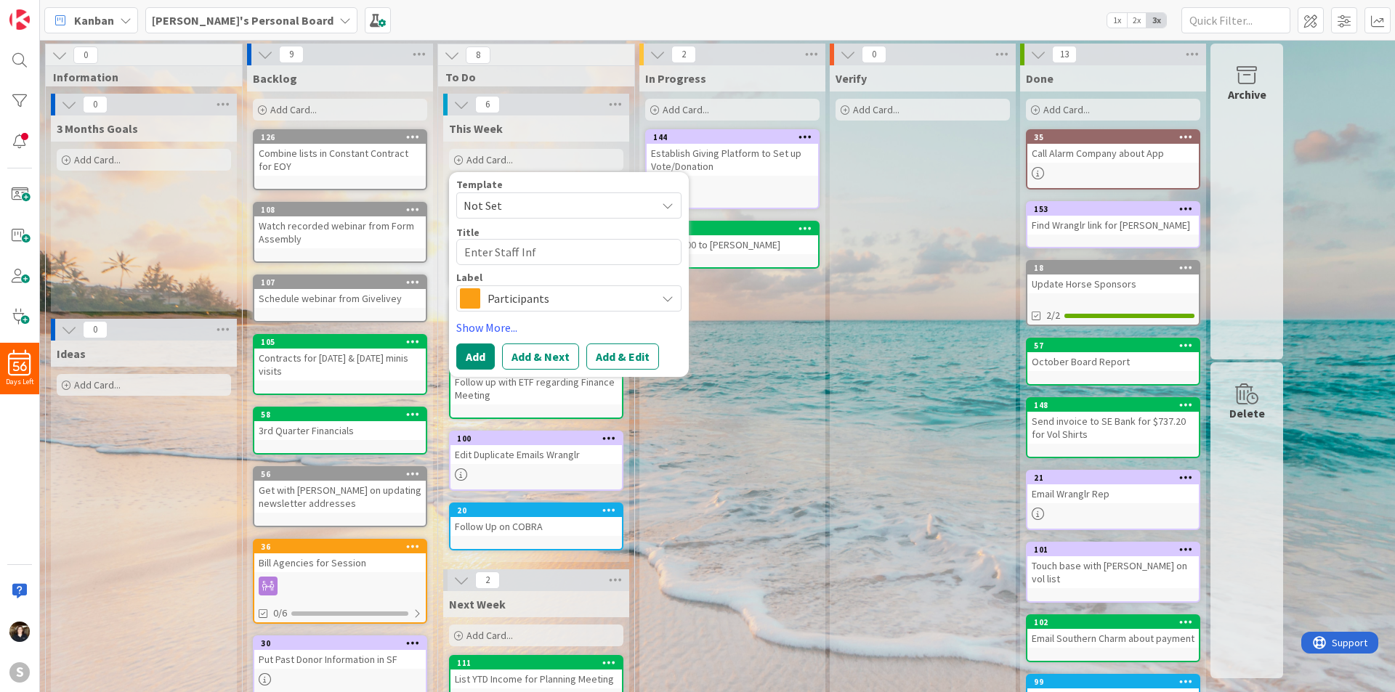
type textarea "x"
type textarea "Enter Staff In"
type textarea "x"
type textarea "Enter Staff I"
type textarea "x"
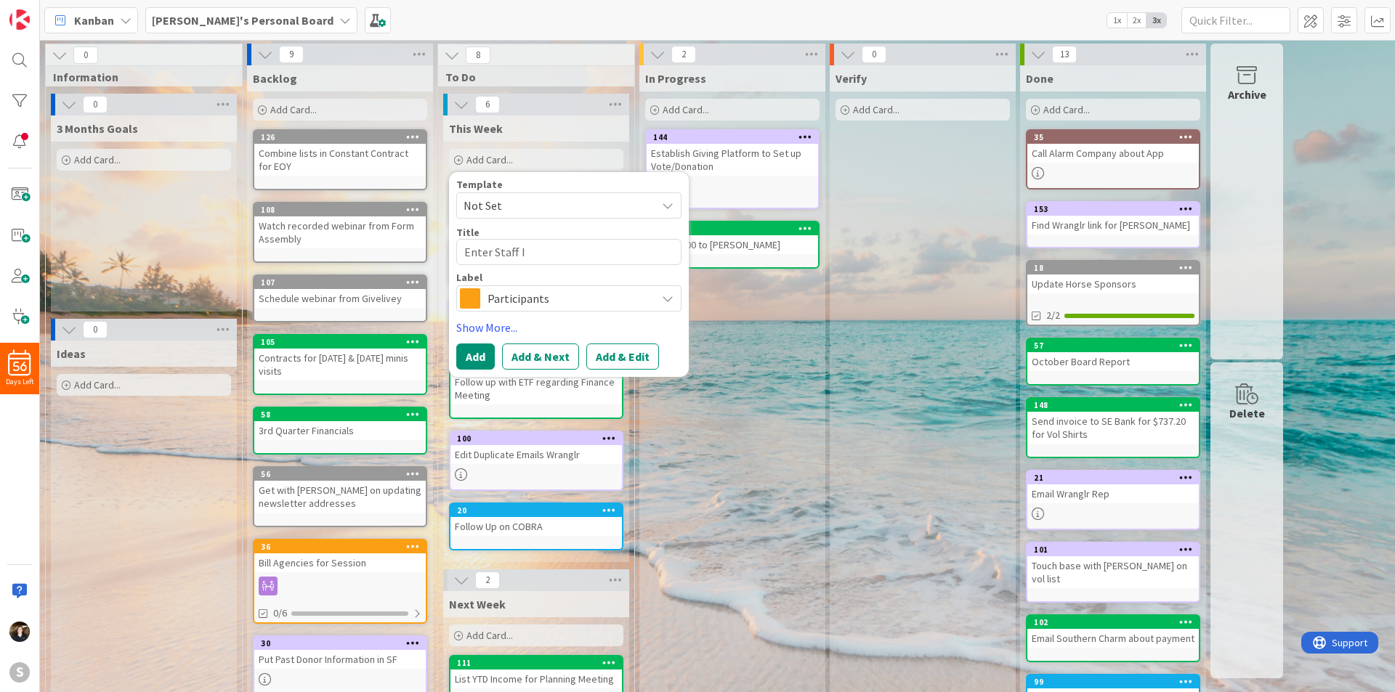
type textarea "Enter Staff"
type textarea "x"
type textarea "Enter Staff"
type textarea "x"
type textarea "Enter Staf"
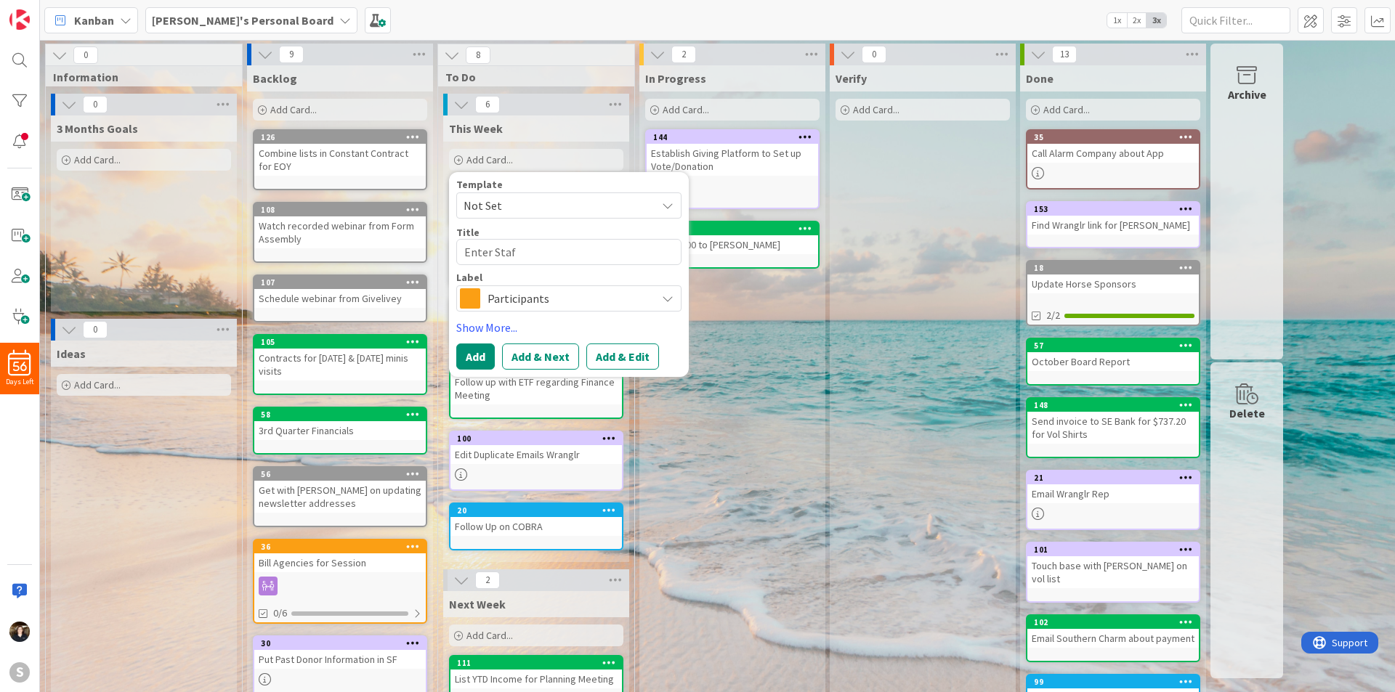
type textarea "x"
type textarea "Enter Sta"
type textarea "x"
type textarea "Enter St"
type textarea "x"
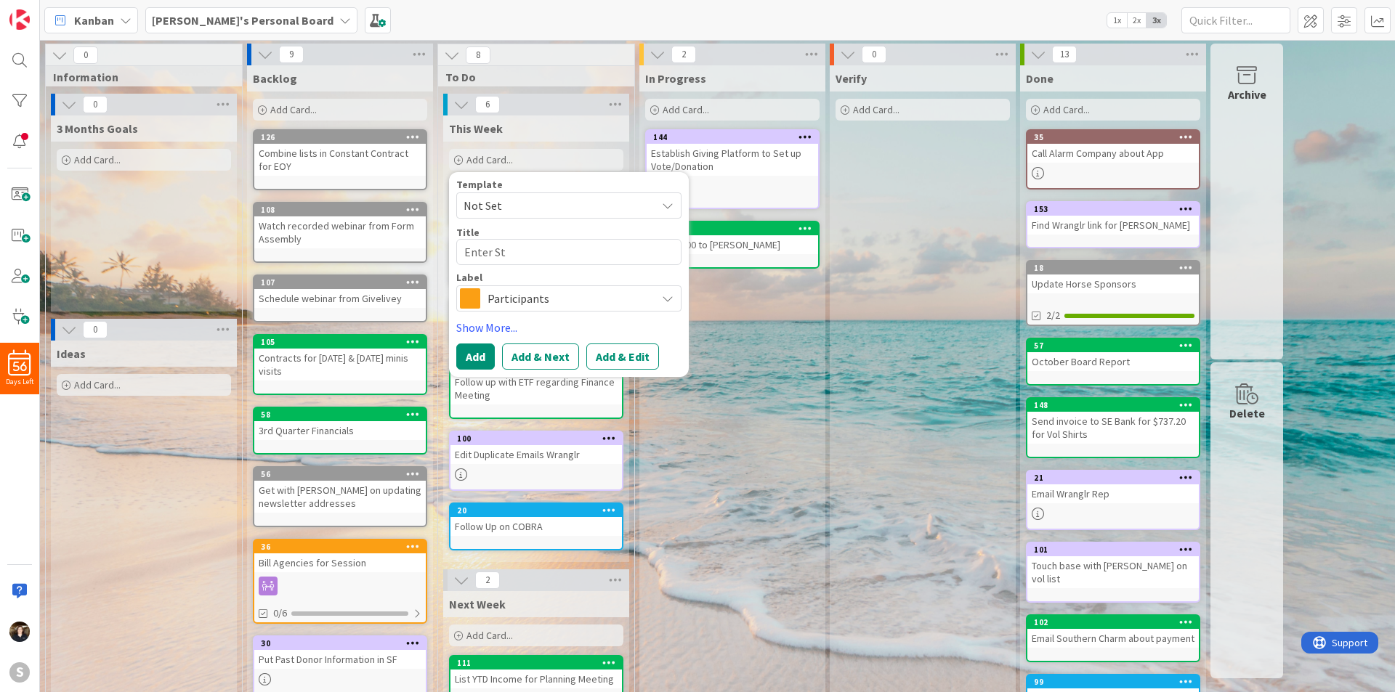
type textarea "Enter S"
type textarea "x"
type textarea "Enter"
type textarea "x"
type textarea "Enter"
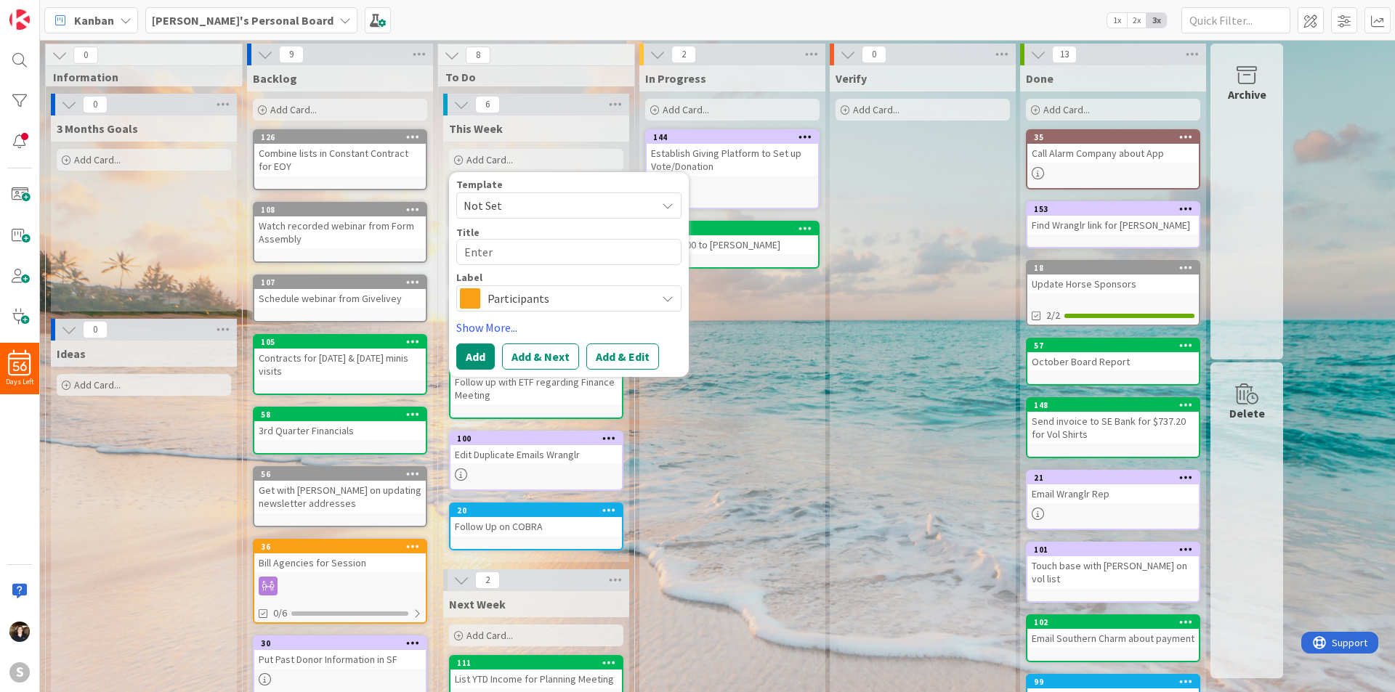
type textarea "x"
type textarea "Ent"
type textarea "x"
type textarea "En"
type textarea "x"
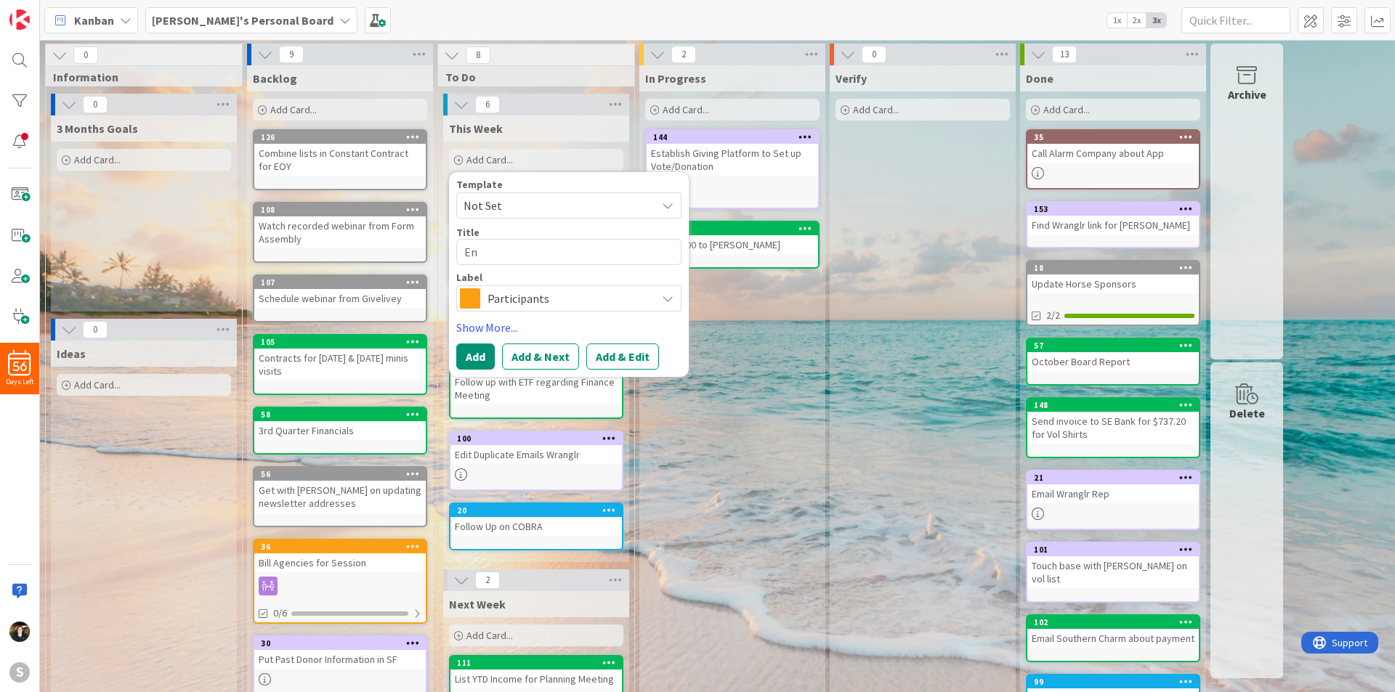
type textarea "E"
click at [840, 317] on div "Verify Add Card..." at bounding box center [923, 453] width 186 height 776
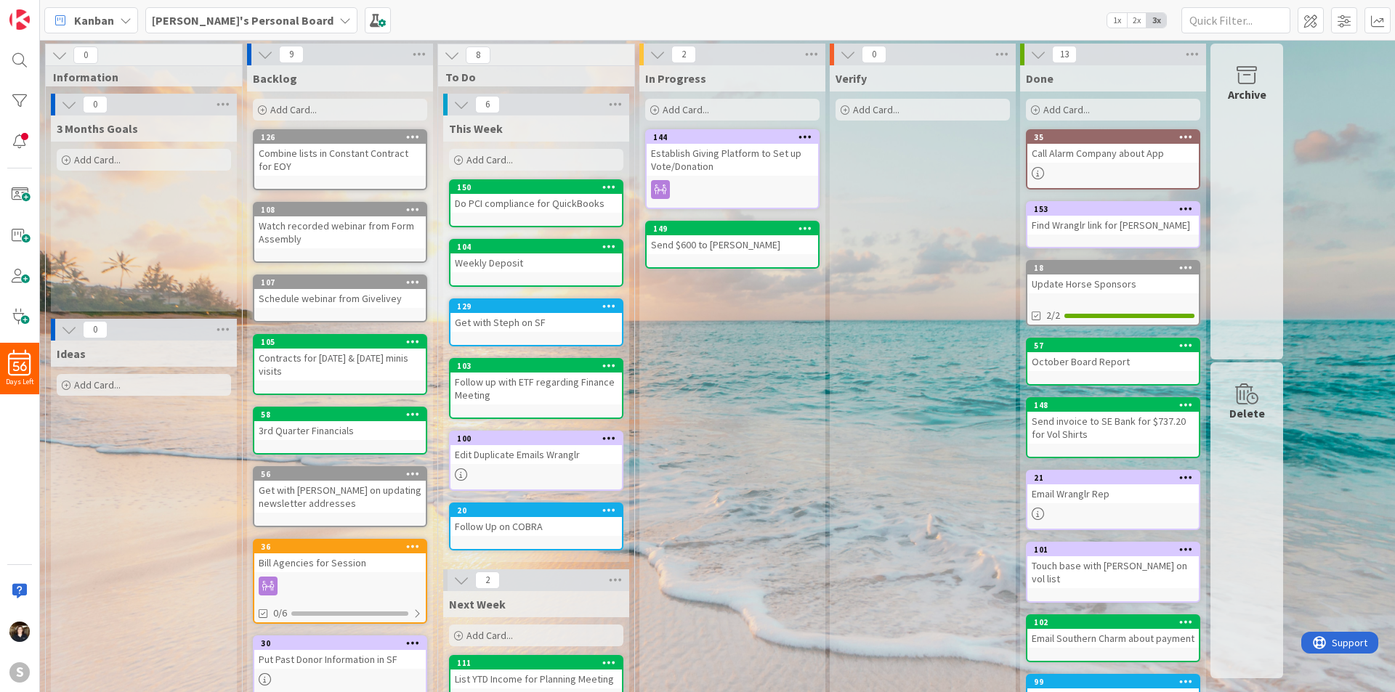
click at [275, 16] on b "[PERSON_NAME]'s Personal Board" at bounding box center [243, 20] width 182 height 15
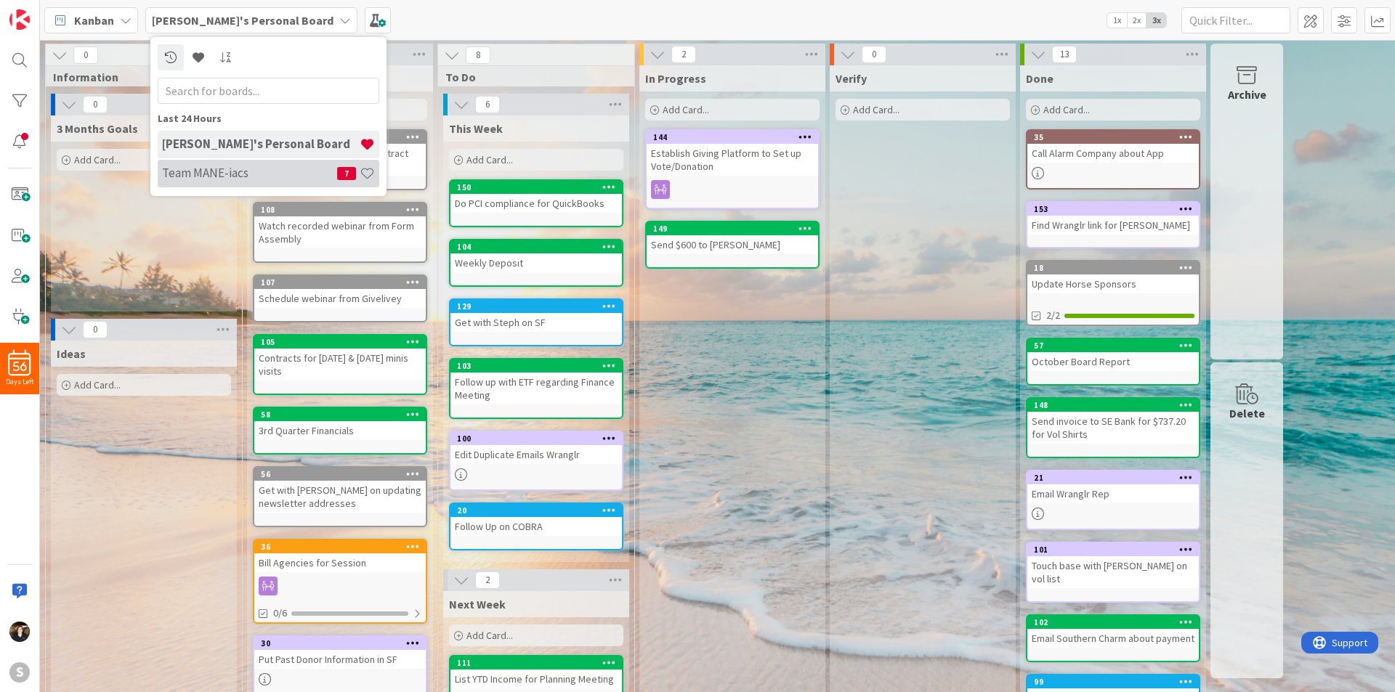
click at [233, 171] on h4 "Team MANE-iacs" at bounding box center [249, 173] width 175 height 15
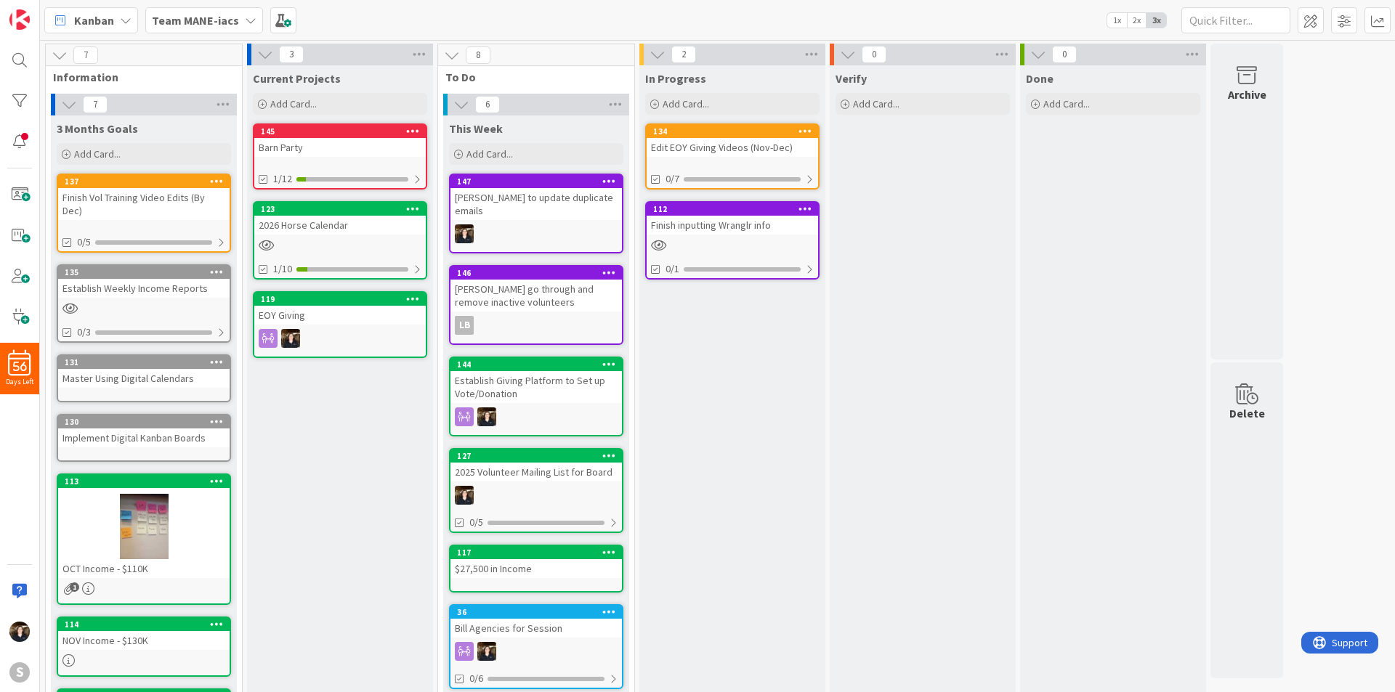
click at [696, 227] on div "Finish inputting Wranglr info" at bounding box center [732, 225] width 171 height 19
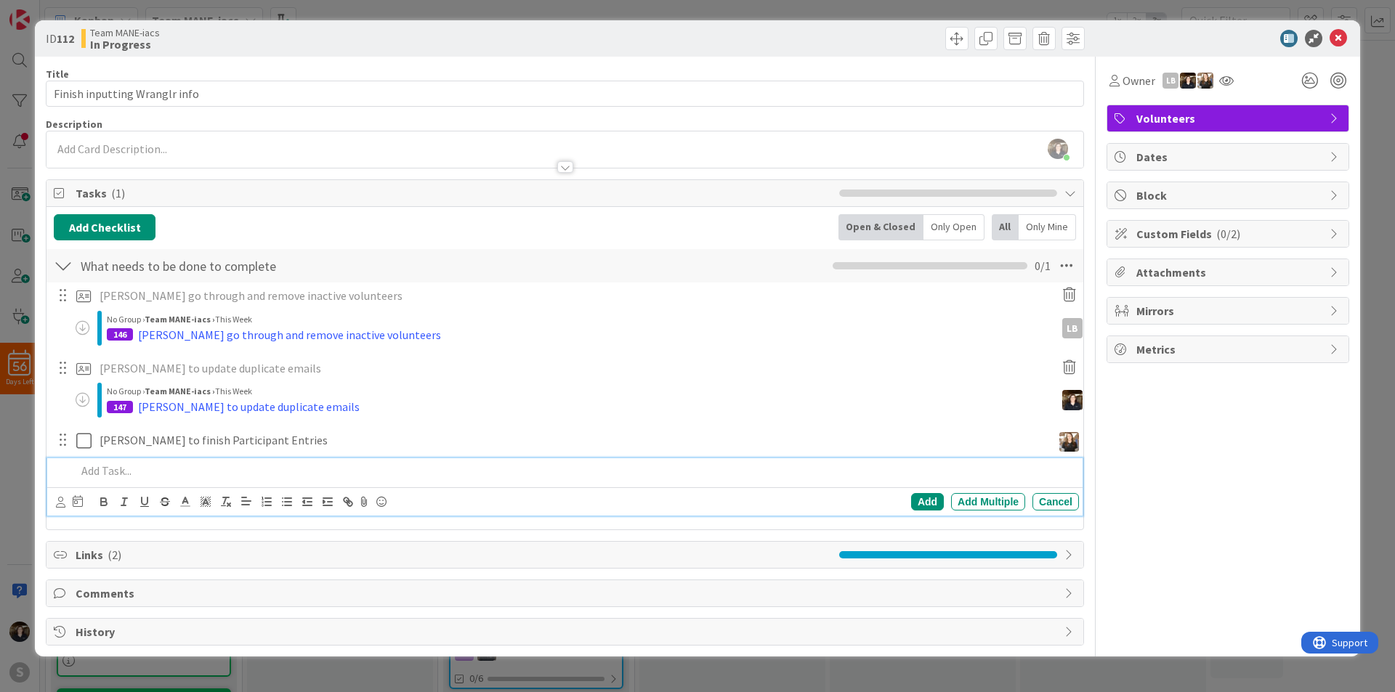
click at [252, 479] on p at bounding box center [574, 471] width 997 height 17
click at [105, 471] on p at bounding box center [574, 471] width 997 height 17
click at [60, 499] on icon at bounding box center [60, 502] width 9 height 11
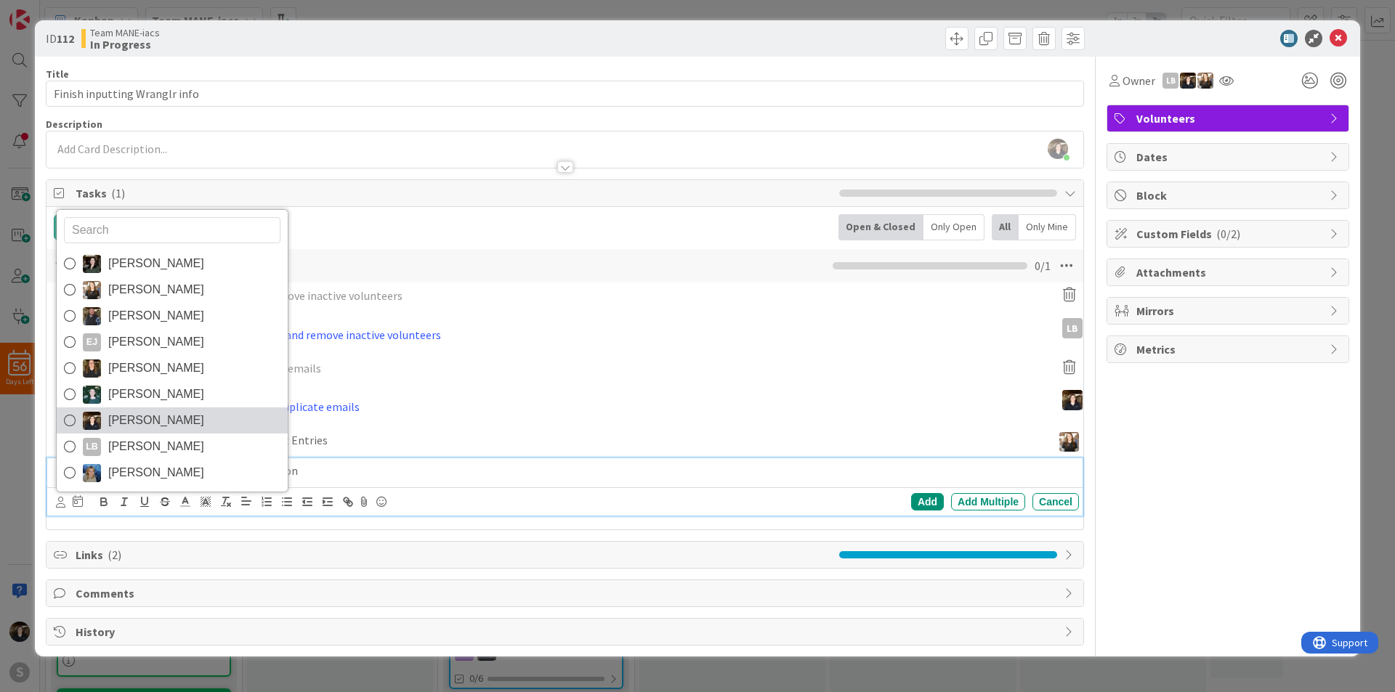
click at [70, 416] on icon at bounding box center [70, 421] width 12 height 22
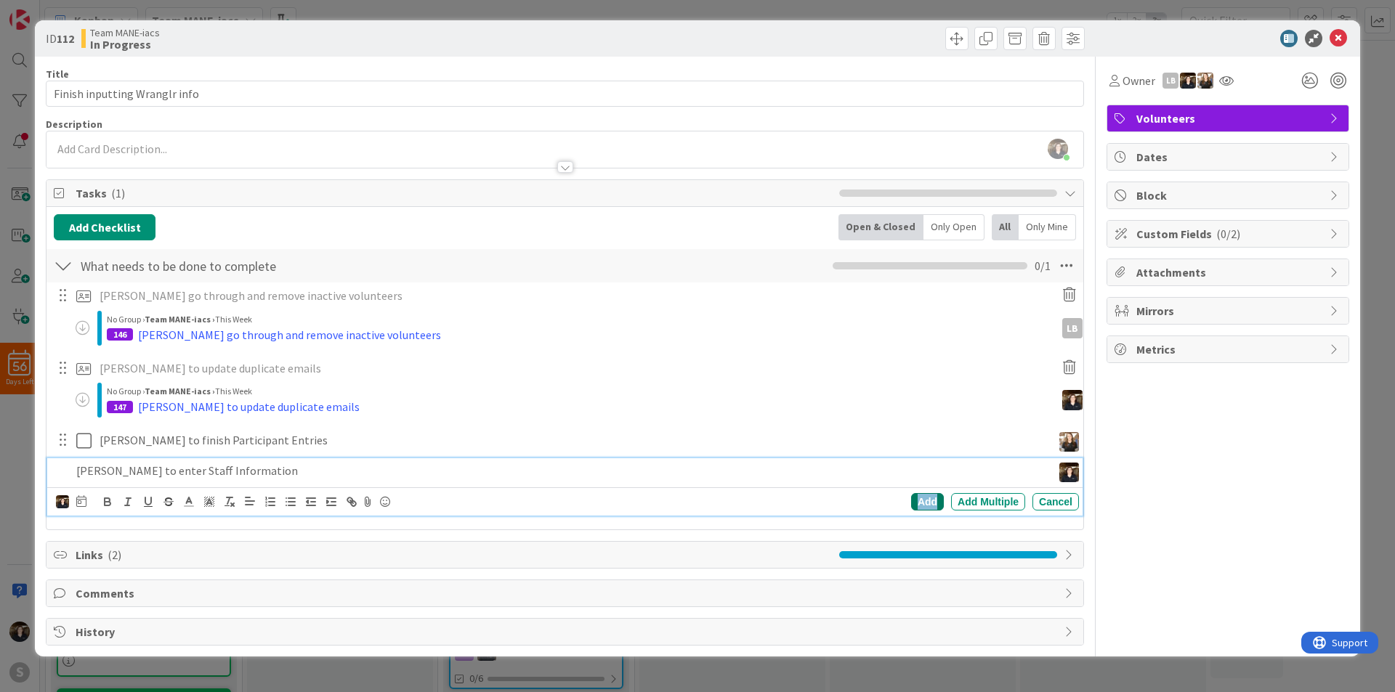
click at [924, 504] on div "Add" at bounding box center [927, 501] width 33 height 17
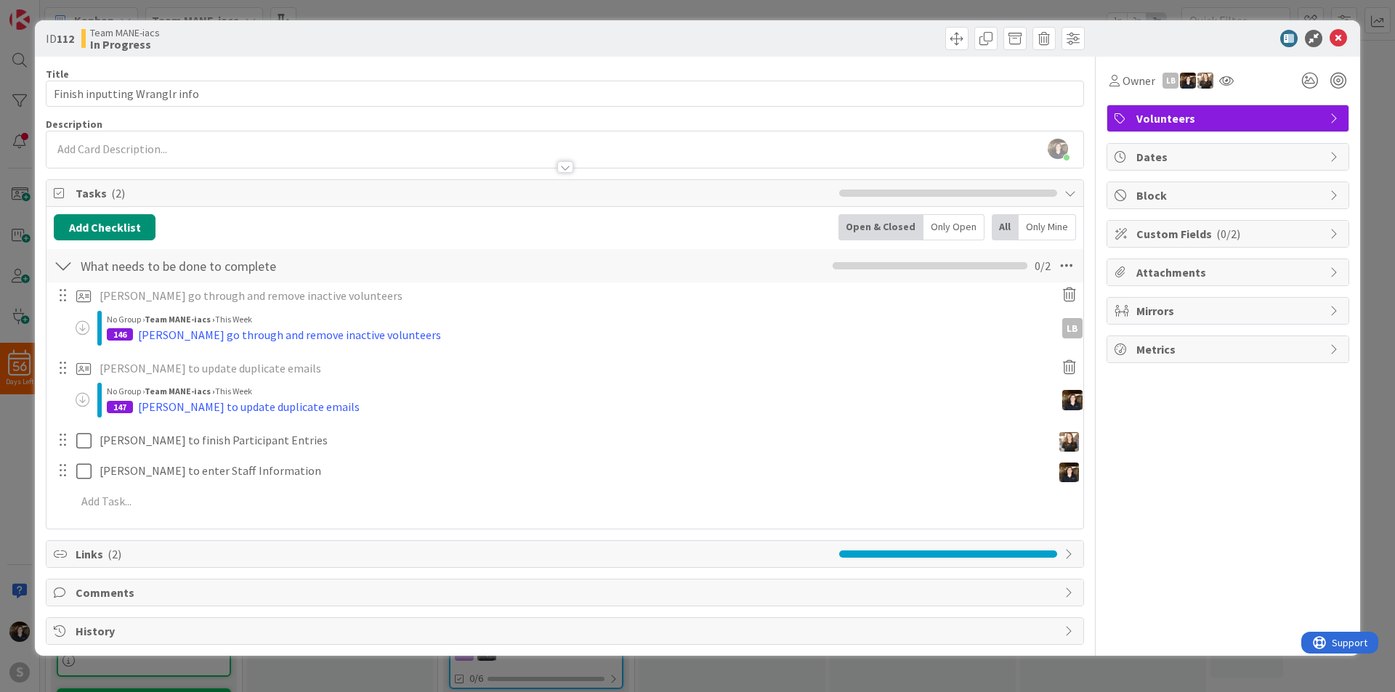
click at [61, 468] on div at bounding box center [62, 471] width 19 height 22
click at [65, 472] on div at bounding box center [62, 471] width 19 height 22
click at [63, 471] on div at bounding box center [62, 471] width 19 height 22
click at [69, 480] on div at bounding box center [62, 471] width 19 height 22
click at [66, 474] on div at bounding box center [62, 471] width 19 height 22
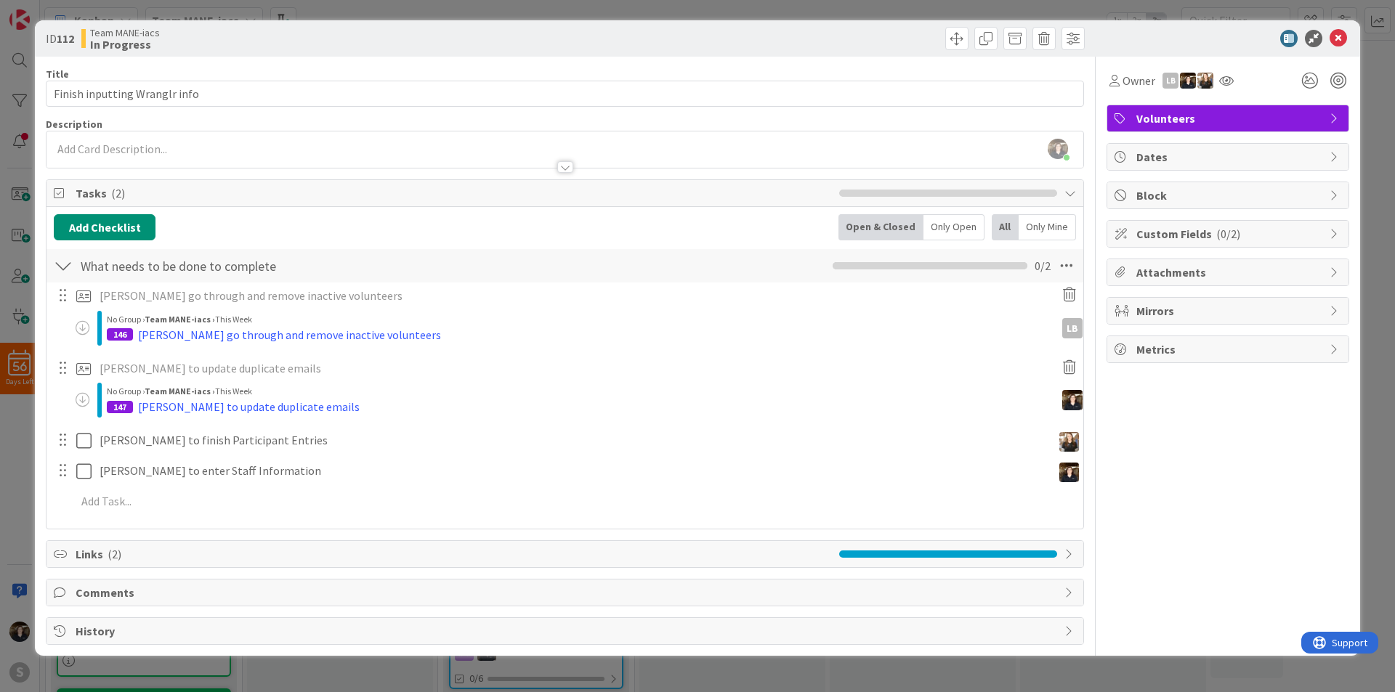
click at [66, 473] on div at bounding box center [62, 471] width 19 height 22
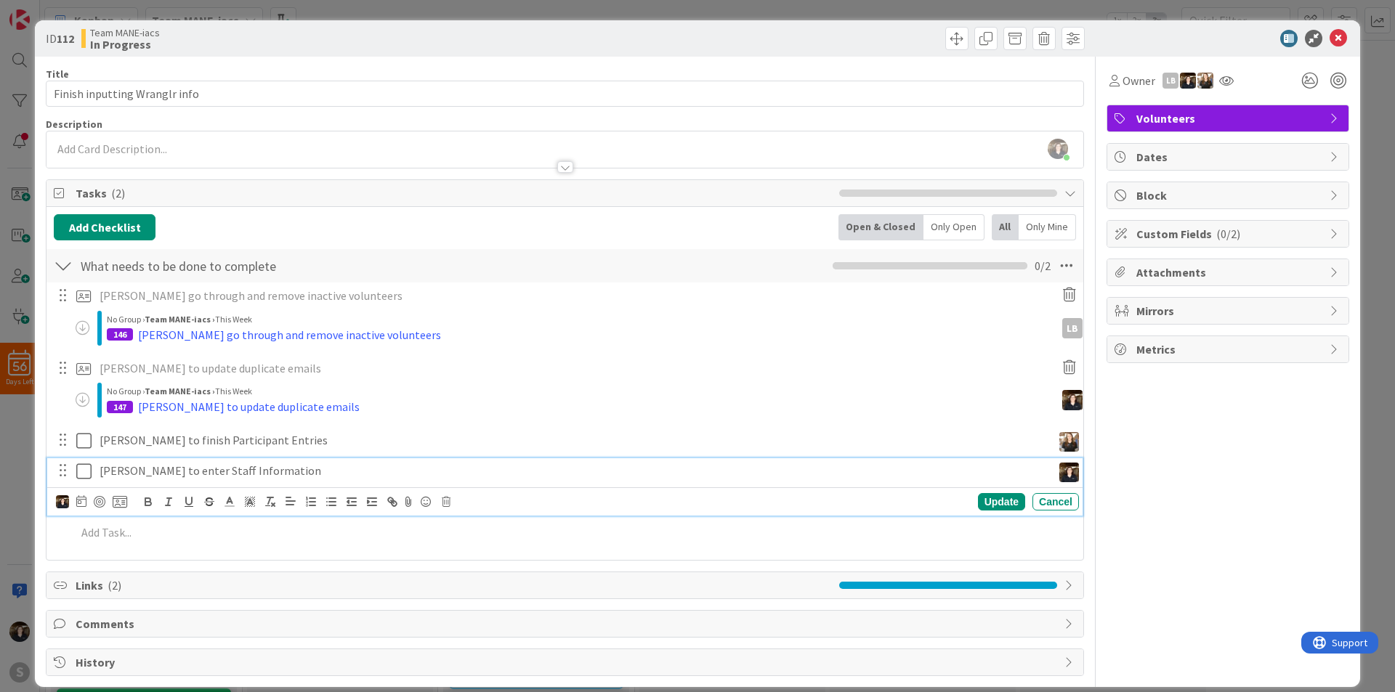
click at [148, 467] on p "[PERSON_NAME] to enter Staff Information" at bounding box center [573, 471] width 947 height 17
click at [1205, 309] on span "Mirrors" at bounding box center [1229, 310] width 186 height 17
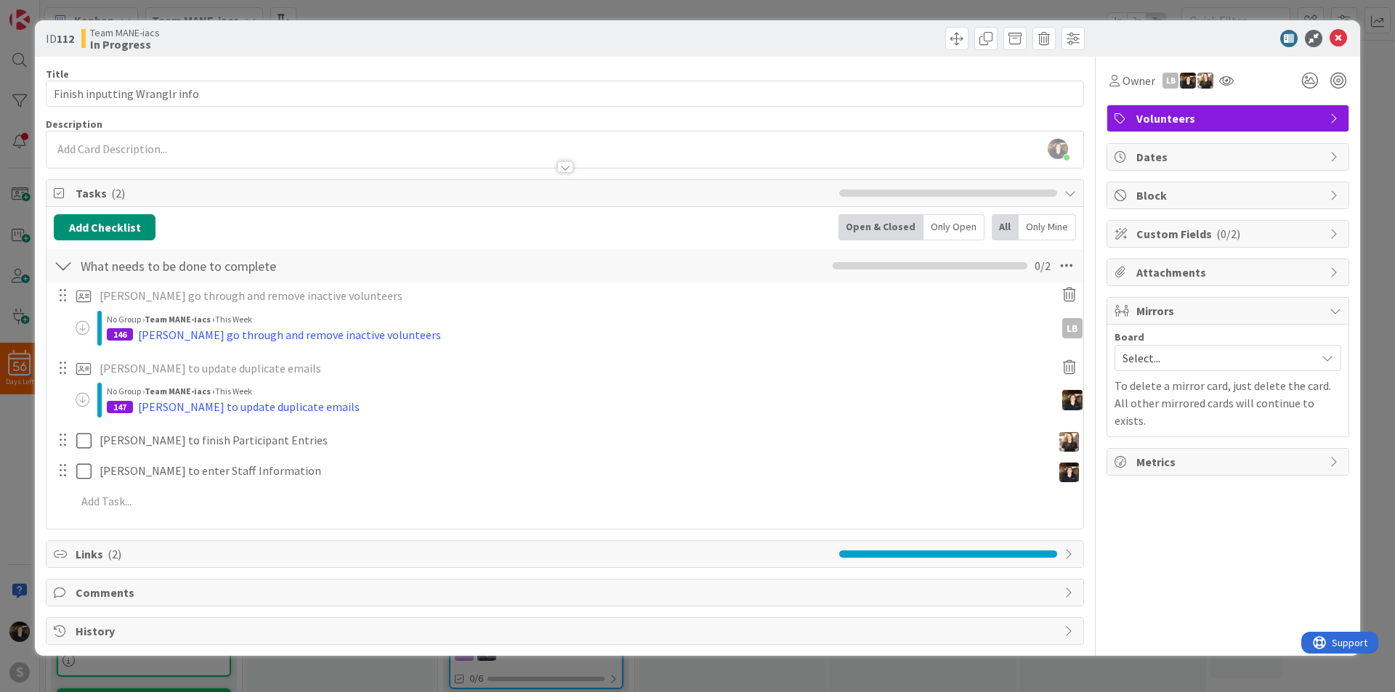
click at [1220, 357] on span "Select..." at bounding box center [1215, 358] width 186 height 20
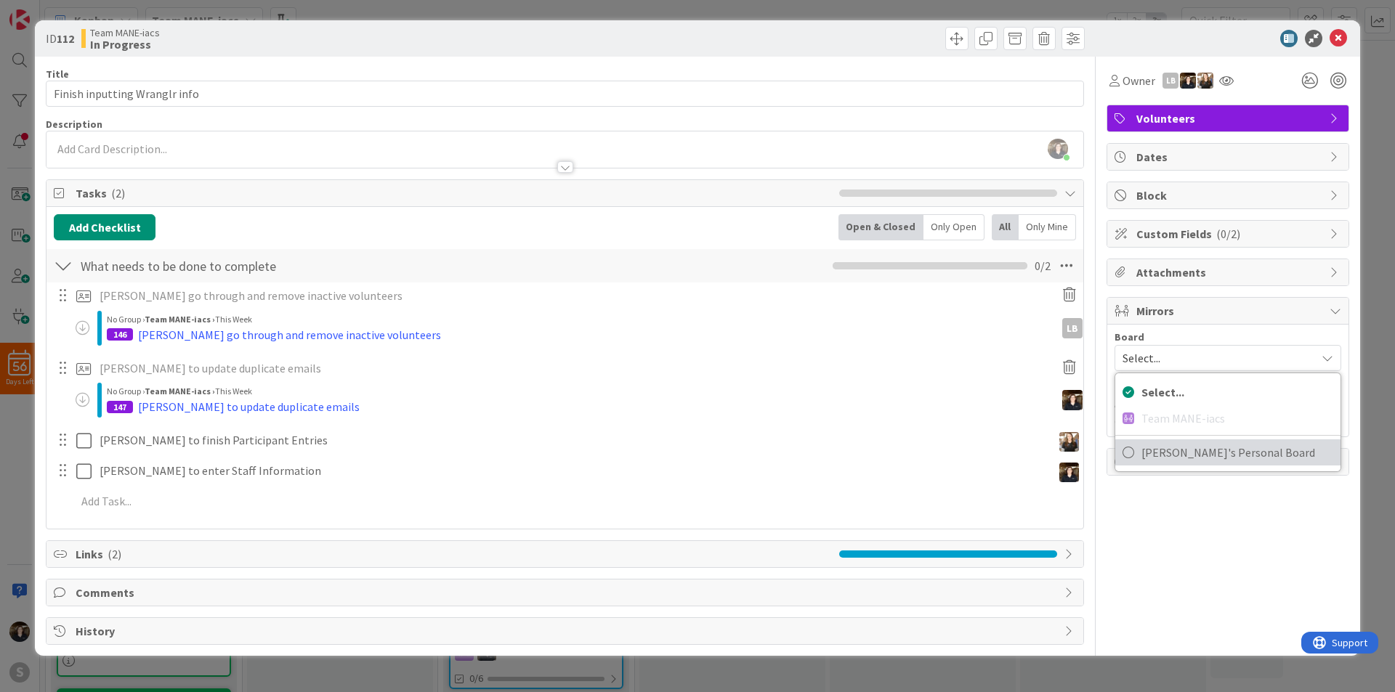
click at [1129, 452] on icon at bounding box center [1128, 453] width 12 height 22
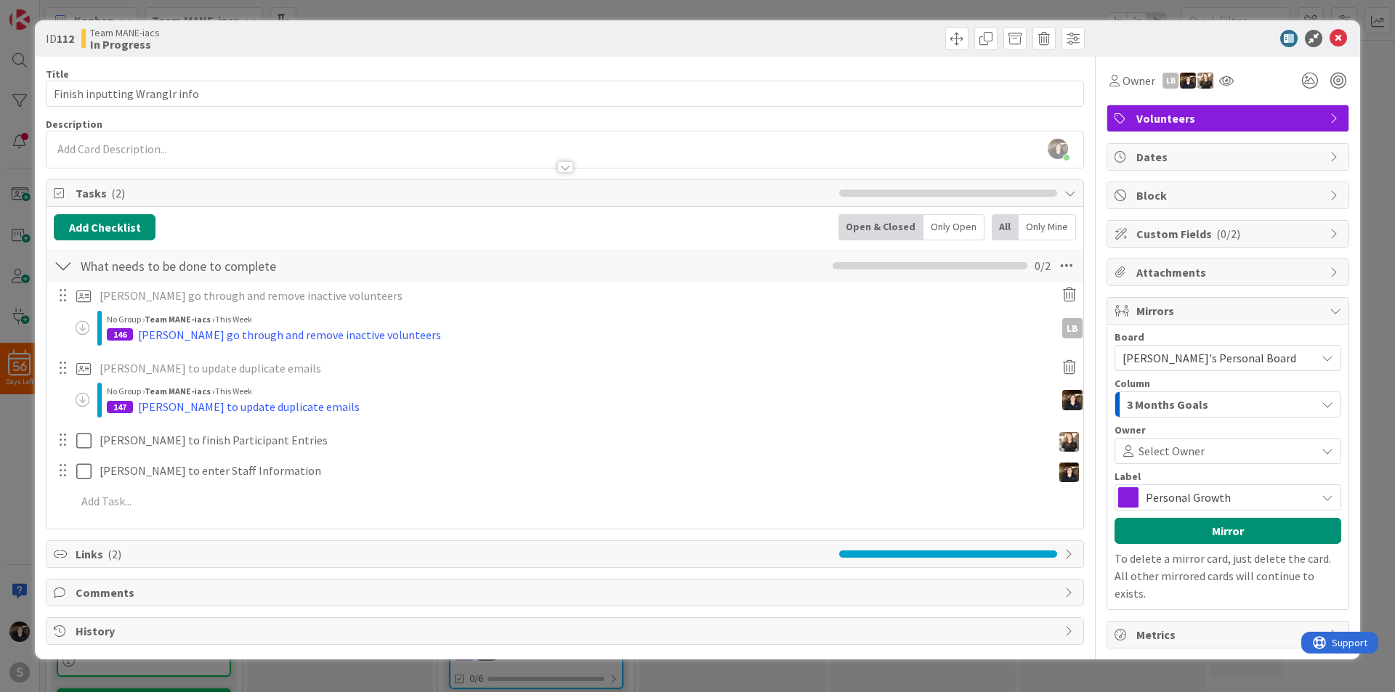
click at [1294, 495] on span "Personal Growth" at bounding box center [1227, 497] width 163 height 20
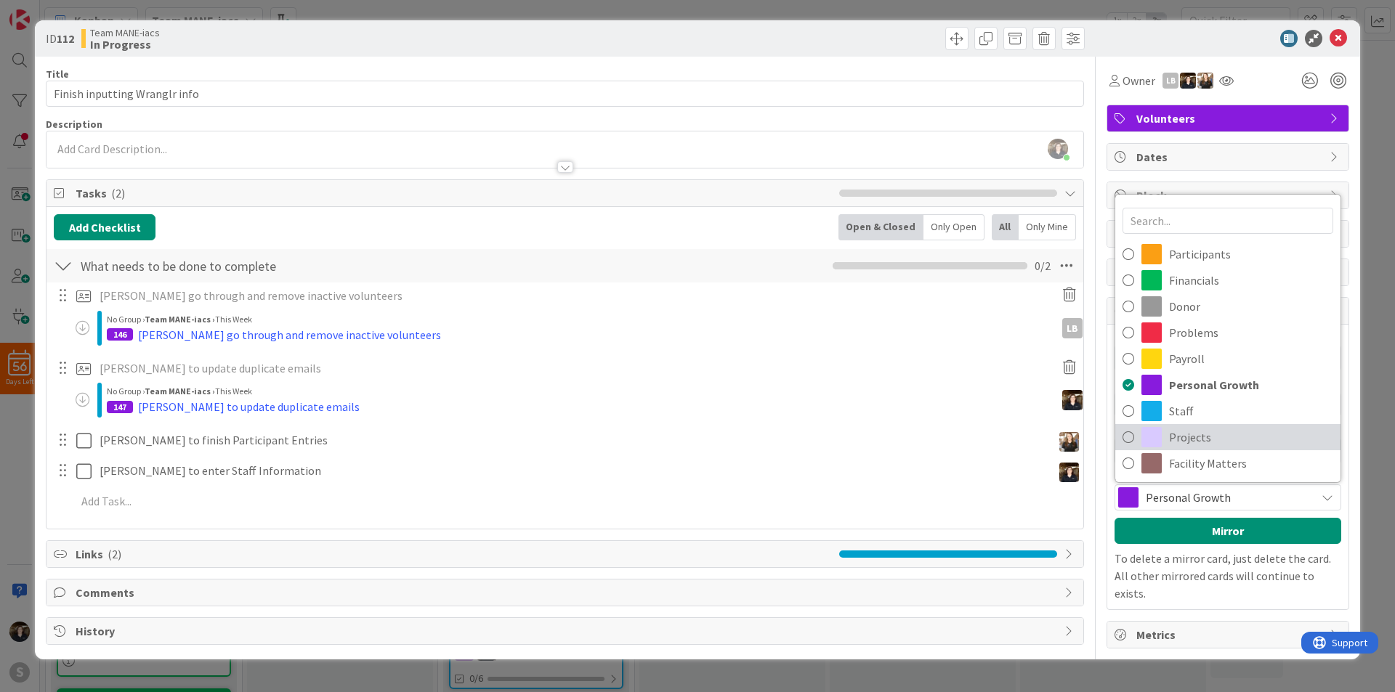
click at [1244, 432] on span "Projects" at bounding box center [1251, 437] width 164 height 22
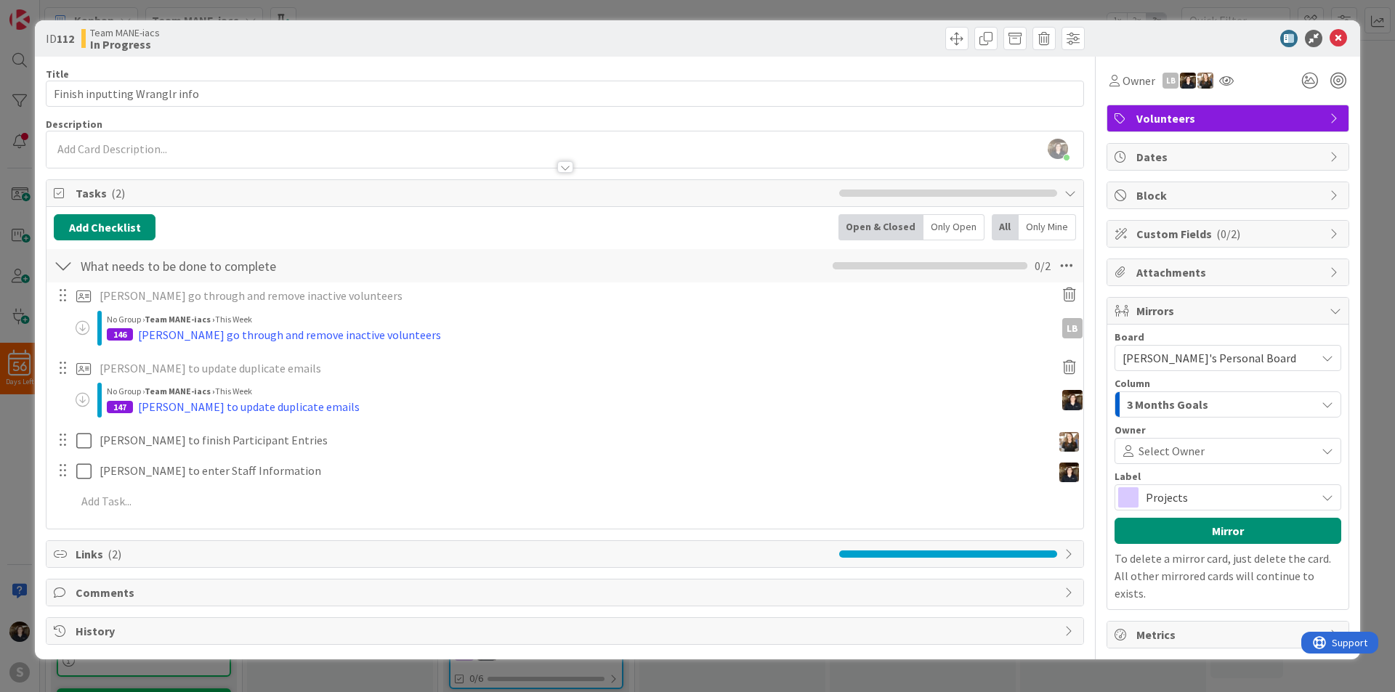
click at [1257, 401] on div "3 Months Goals" at bounding box center [1219, 404] width 193 height 23
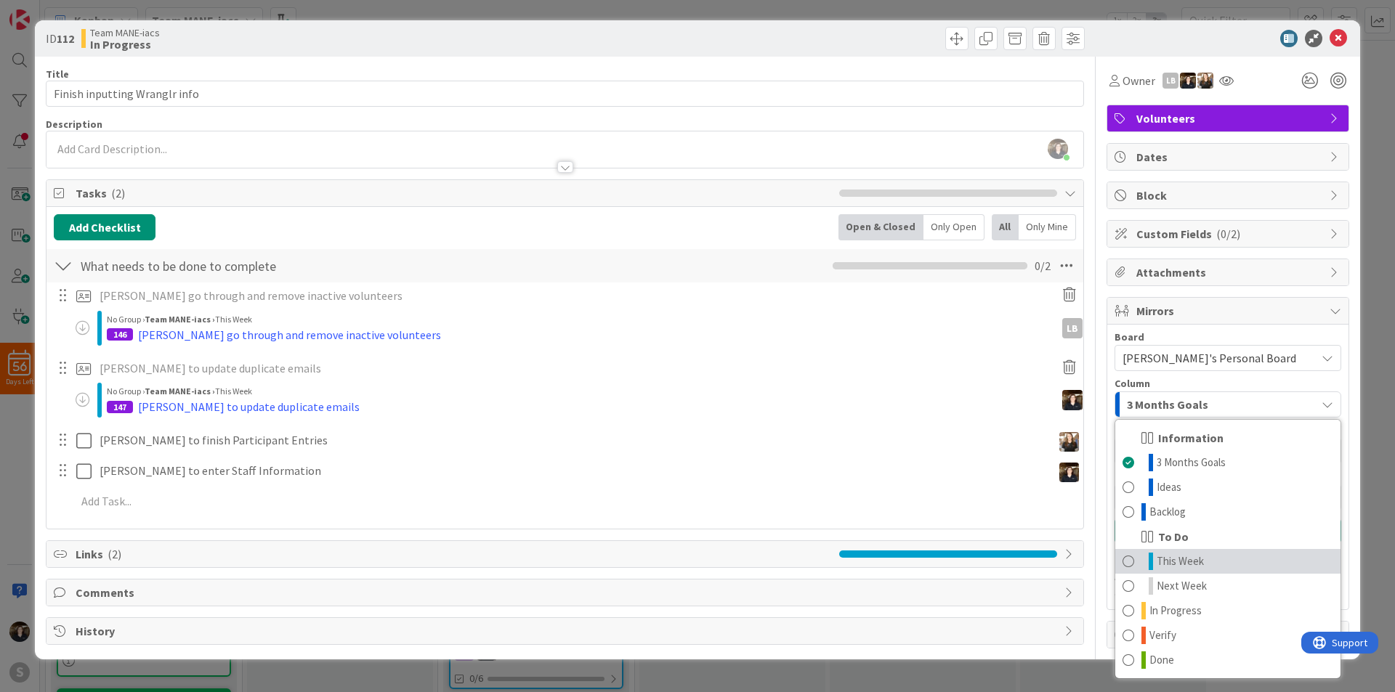
click at [1126, 561] on span at bounding box center [1128, 561] width 12 height 17
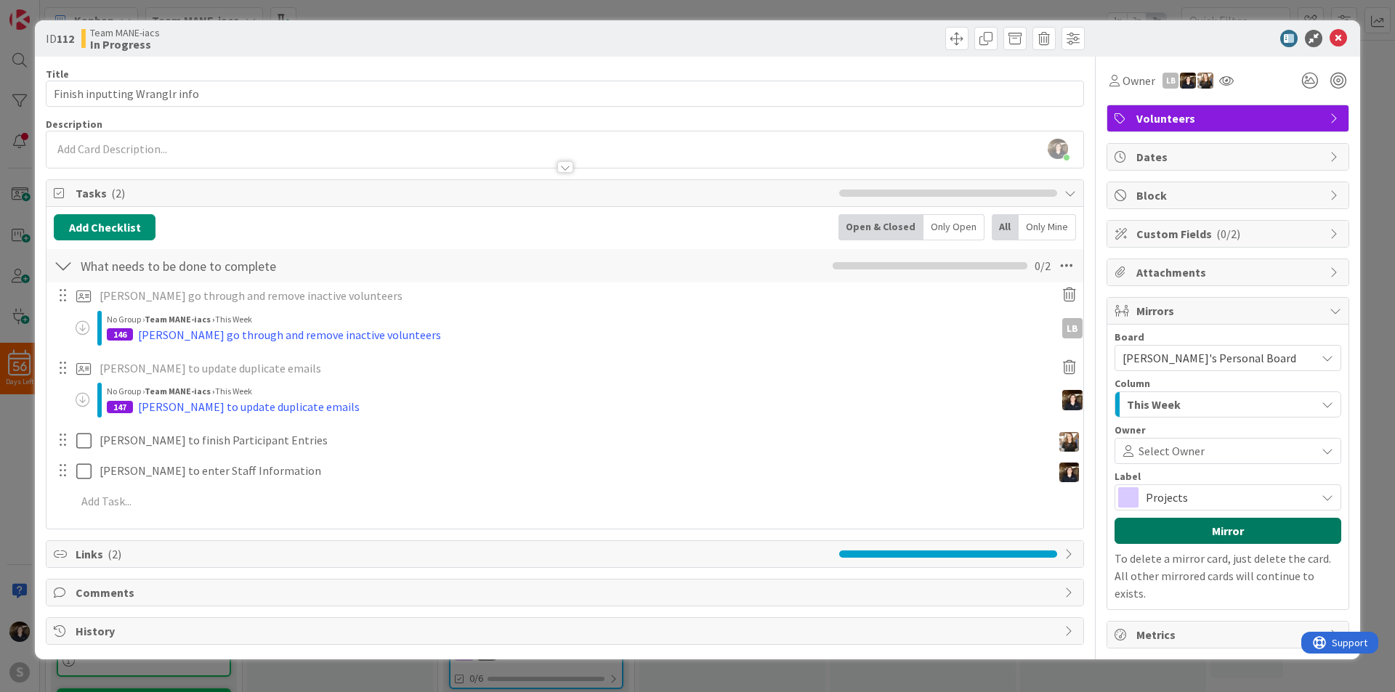
click at [1265, 531] on button "Mirror" at bounding box center [1227, 531] width 227 height 26
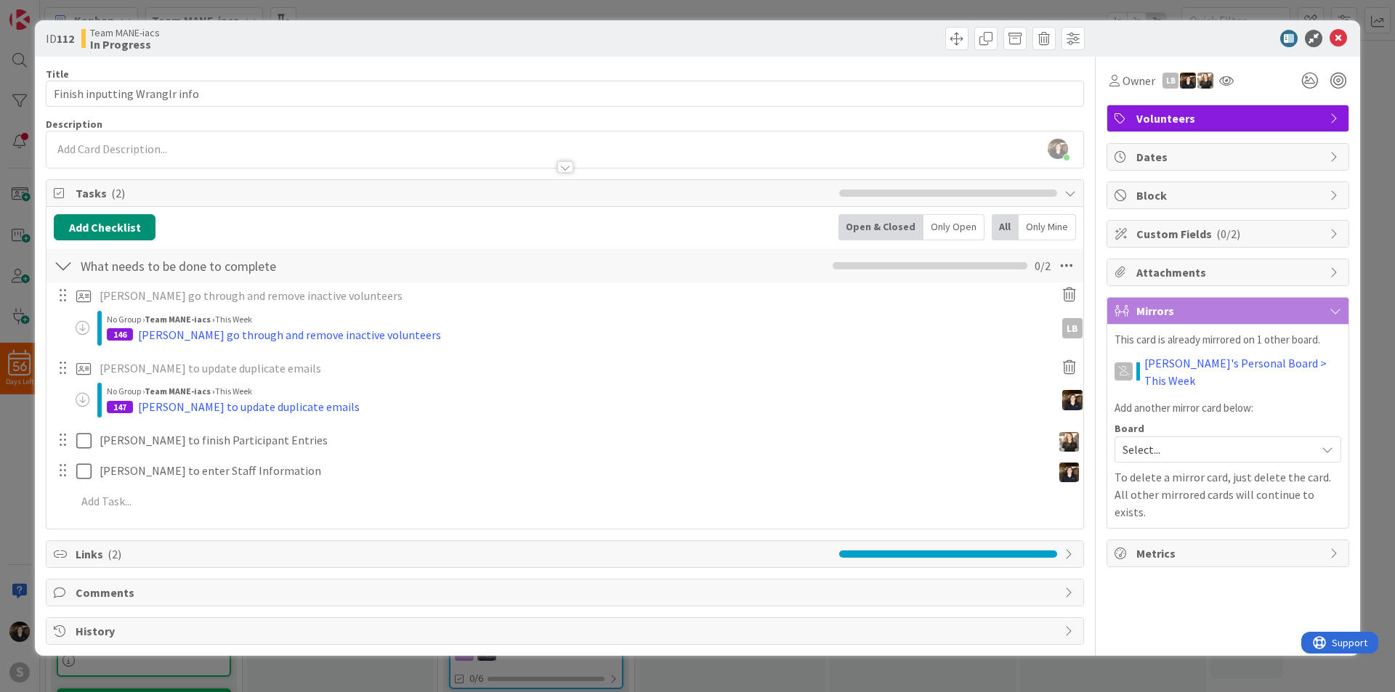
click at [1267, 577] on div "Owner LB Volunteers Dates Block Custom Fields ( 0/2 ) Attachments Mirrors This …" at bounding box center [1227, 351] width 243 height 588
click at [1337, 38] on icon at bounding box center [1337, 38] width 17 height 17
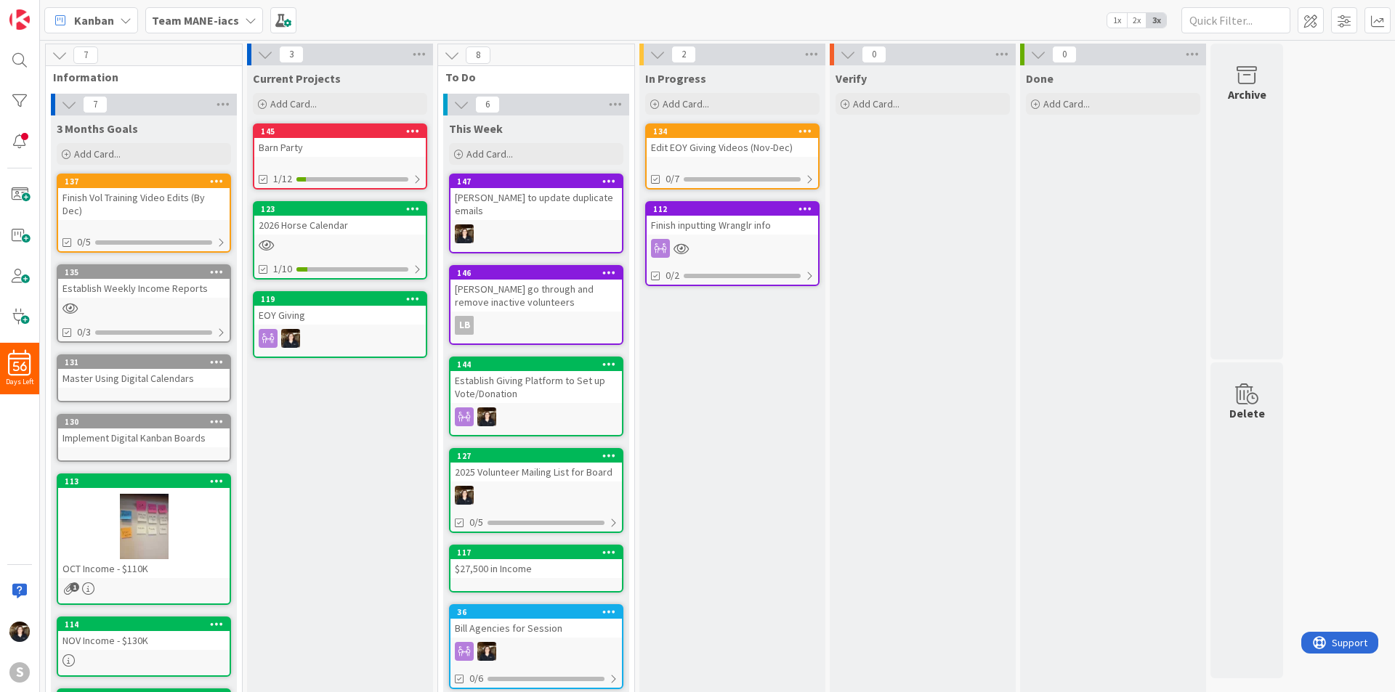
click at [720, 224] on div "Finish inputting Wranglr info" at bounding box center [732, 225] width 171 height 19
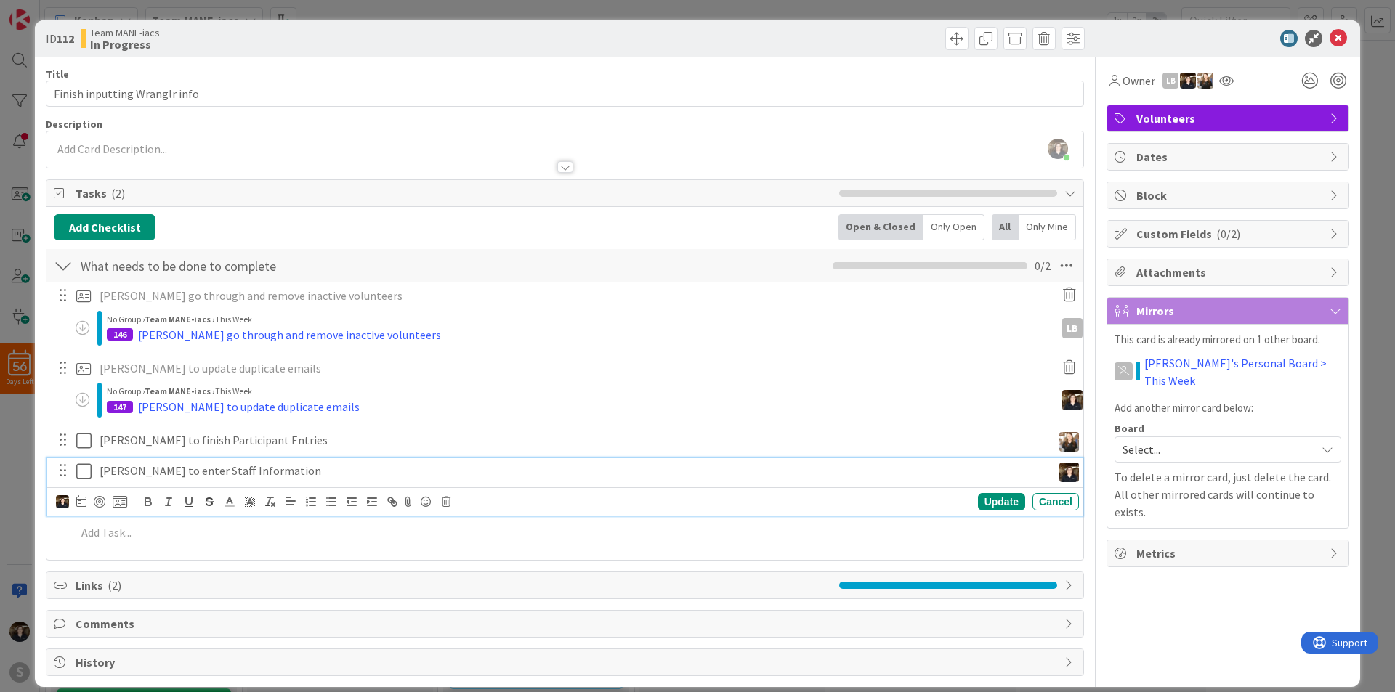
click at [166, 469] on p "[PERSON_NAME] to enter Staff Information" at bounding box center [573, 471] width 947 height 17
click at [117, 501] on icon at bounding box center [120, 501] width 15 height 13
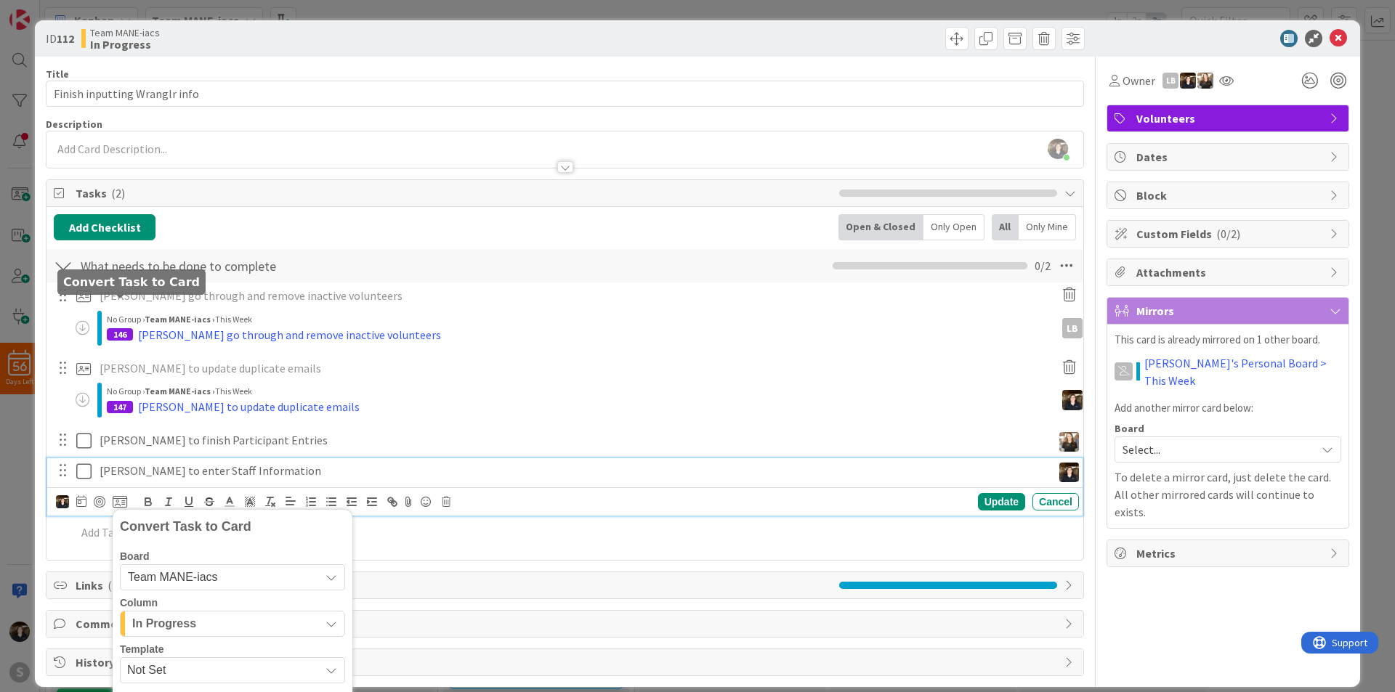
scroll to position [196, 0]
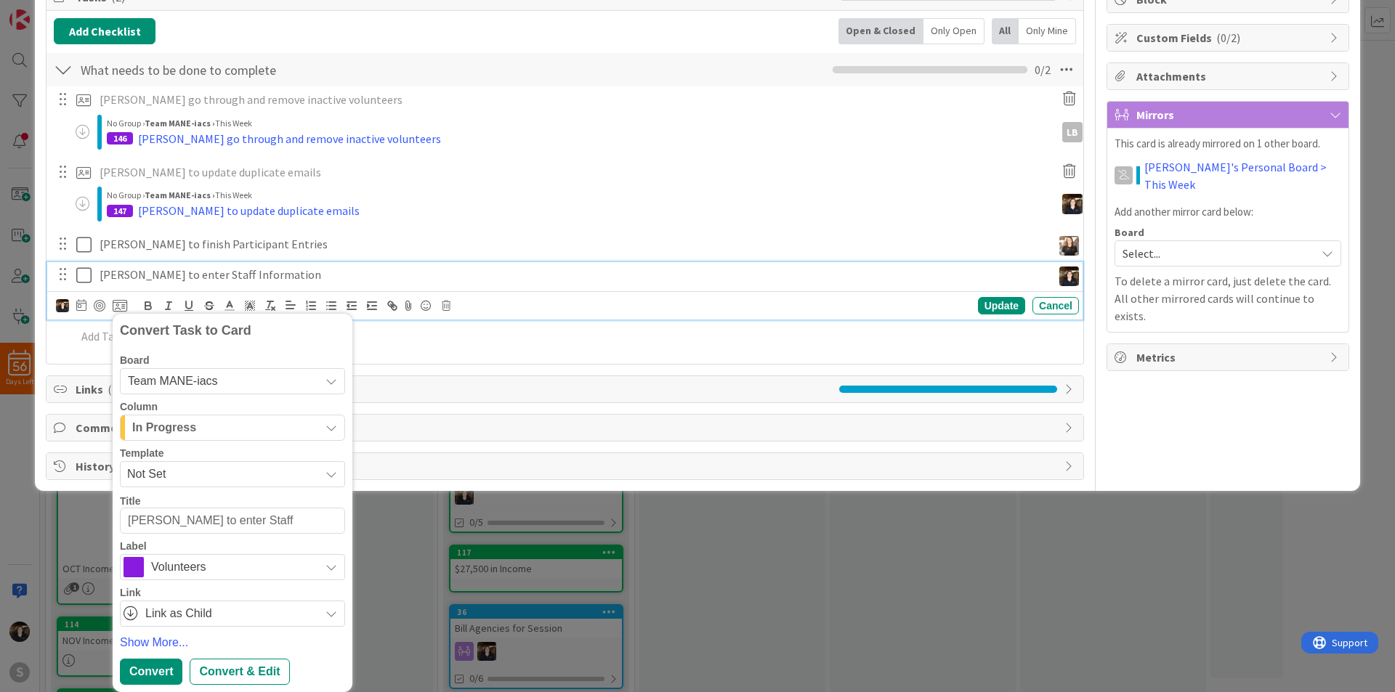
click at [316, 386] on div "Team MANE-iacs" at bounding box center [232, 381] width 225 height 26
click at [137, 448] on icon at bounding box center [134, 450] width 12 height 22
click at [248, 431] on div "3 Months Goals" at bounding box center [224, 427] width 191 height 23
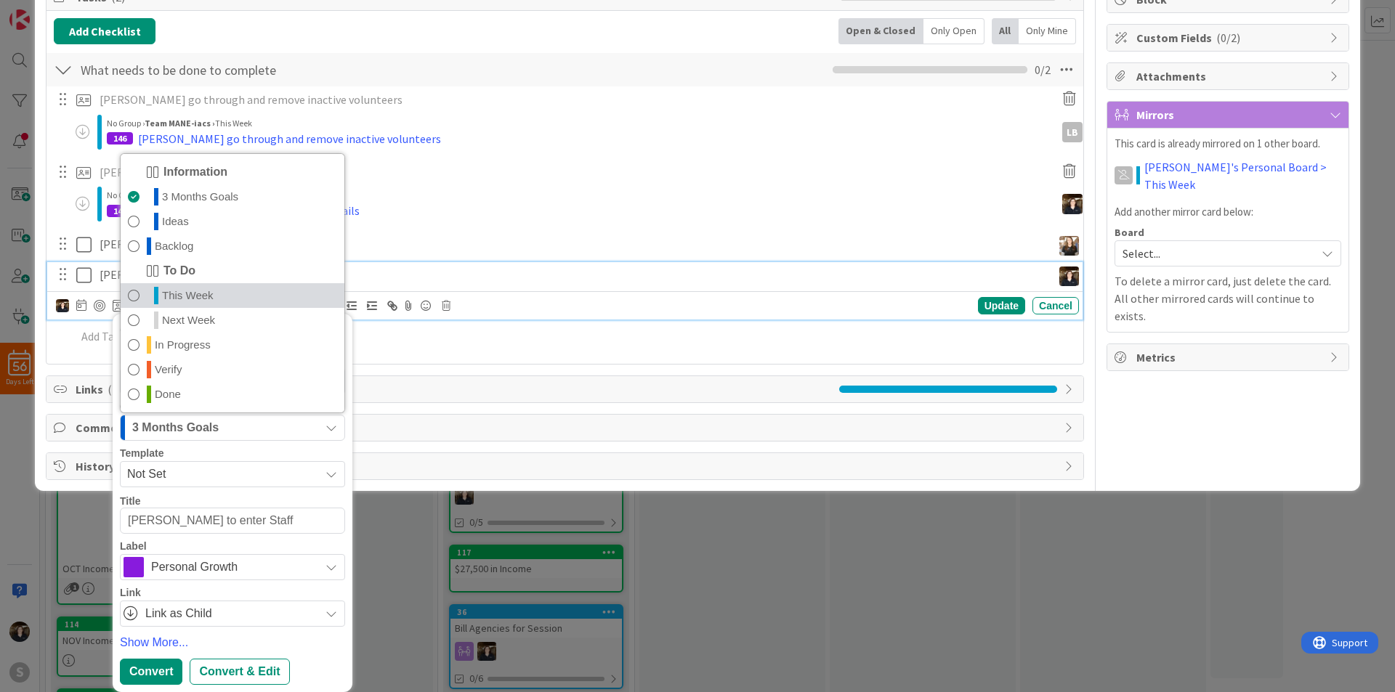
click at [179, 301] on span "This Week" at bounding box center [188, 295] width 52 height 17
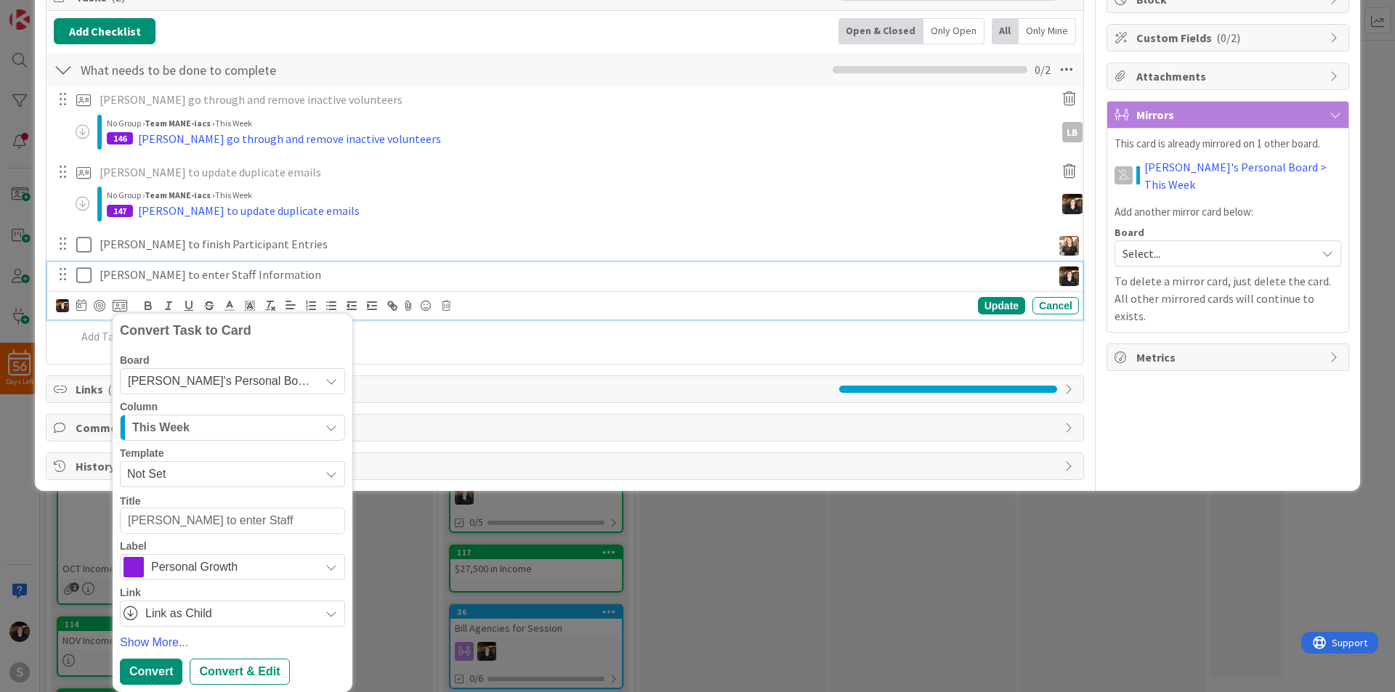
click at [289, 570] on span "Personal Growth" at bounding box center [231, 567] width 161 height 20
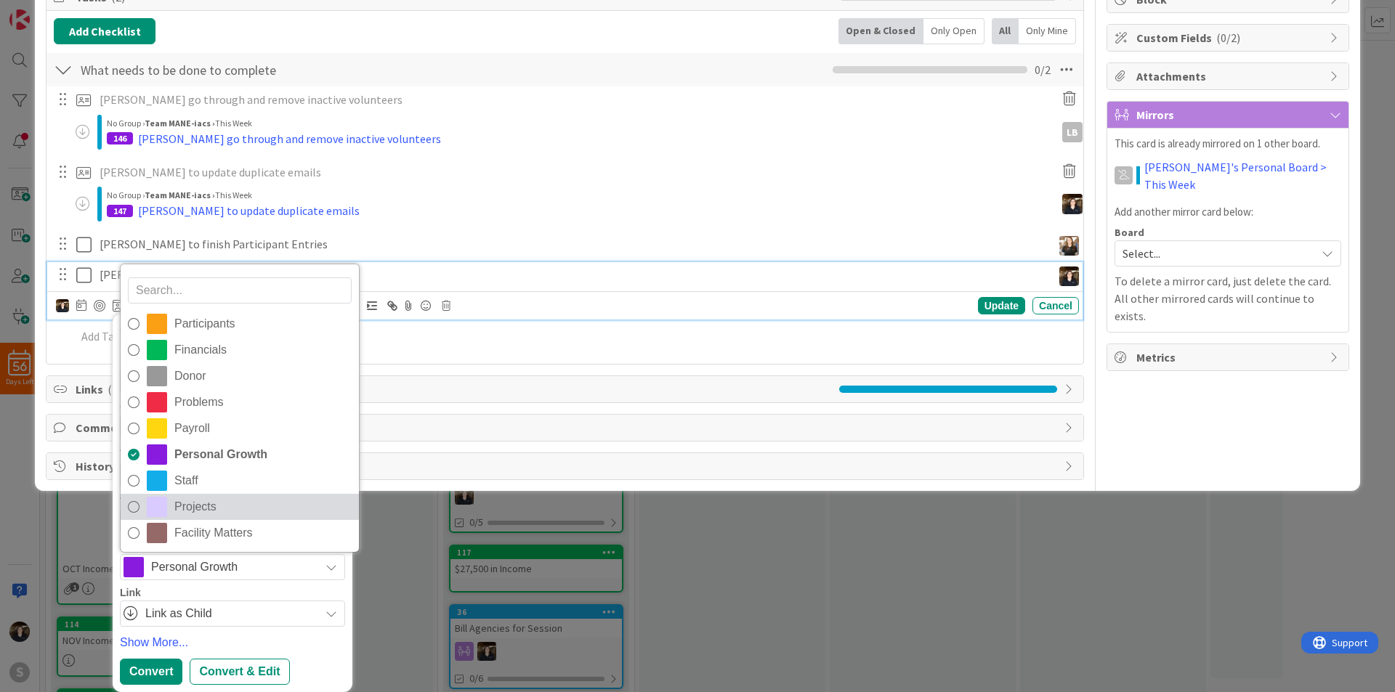
click at [134, 503] on icon at bounding box center [134, 507] width 12 height 22
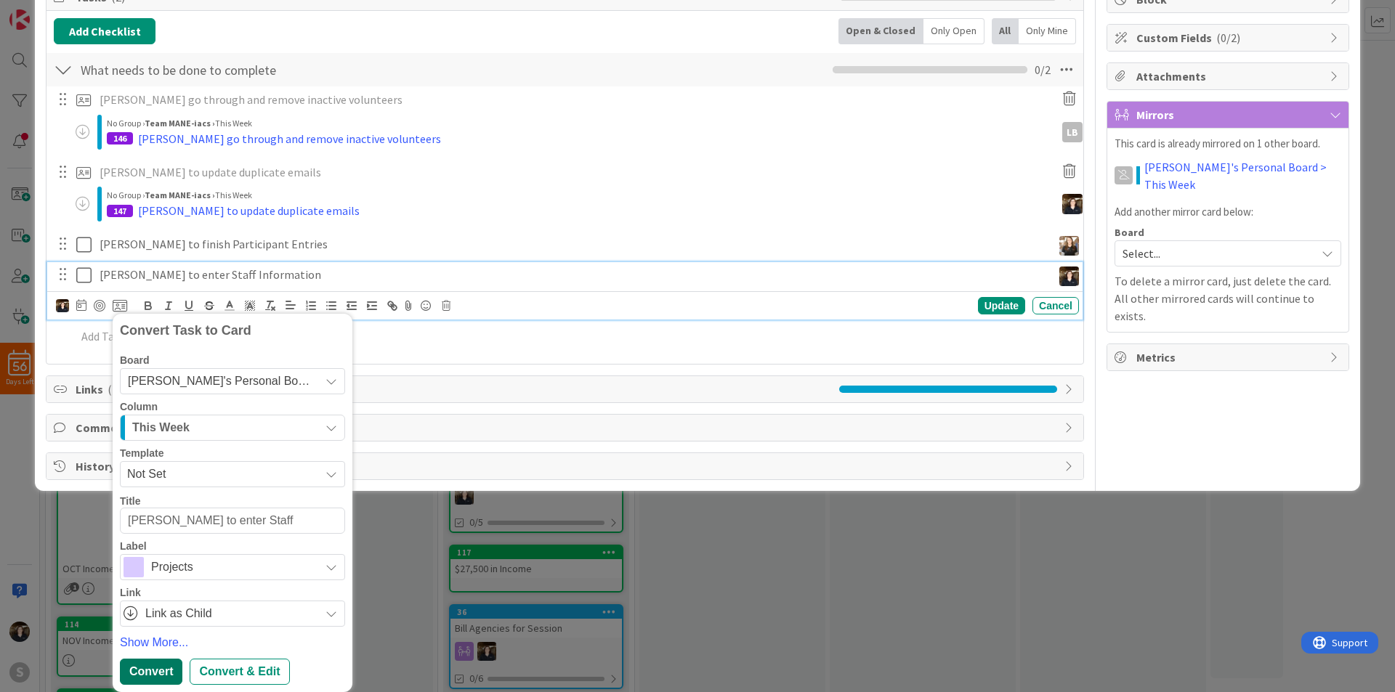
click at [156, 671] on div "Convert" at bounding box center [151, 672] width 62 height 26
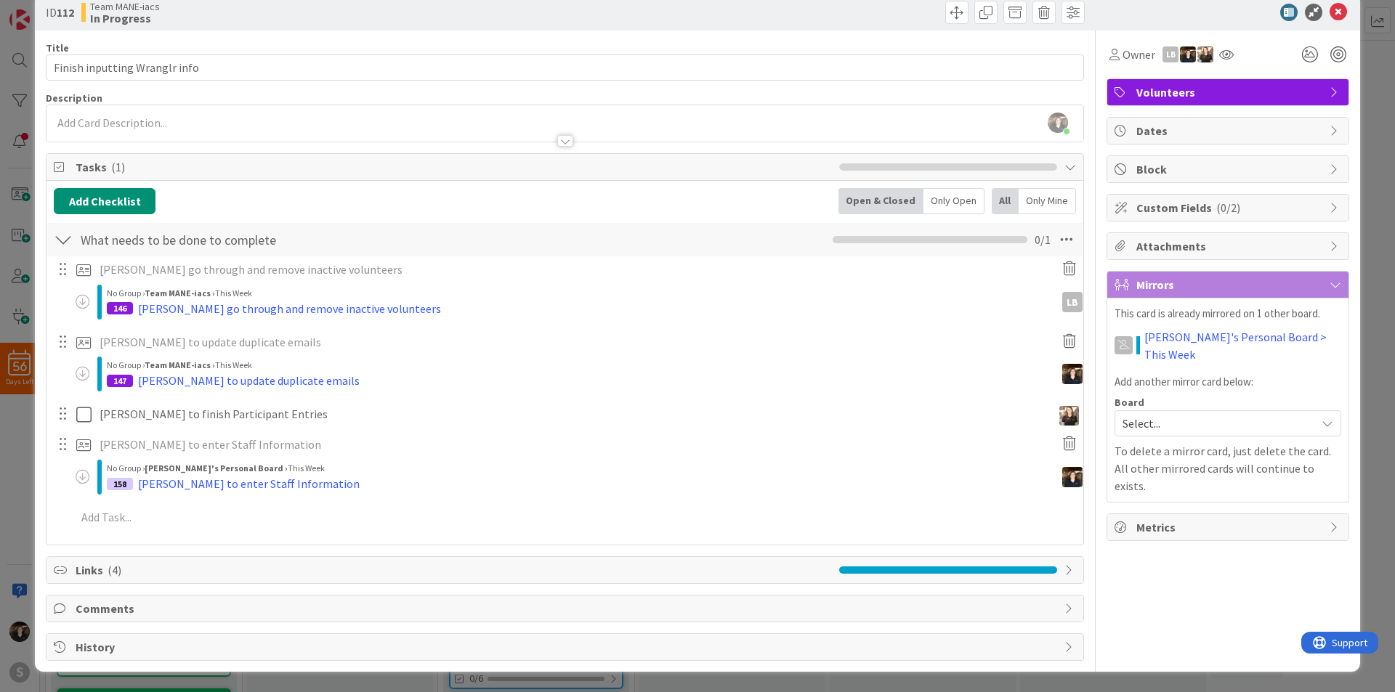
scroll to position [26, 0]
type textarea "x"
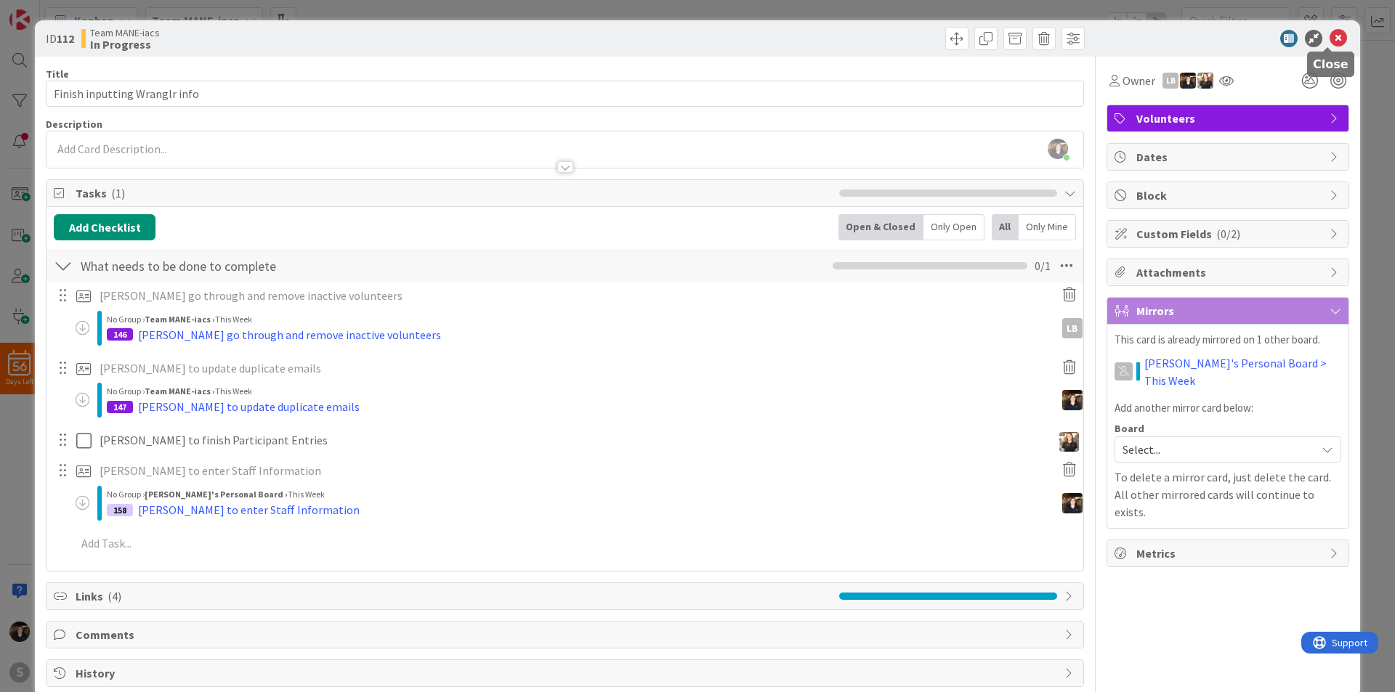
click at [1329, 39] on icon at bounding box center [1337, 38] width 17 height 17
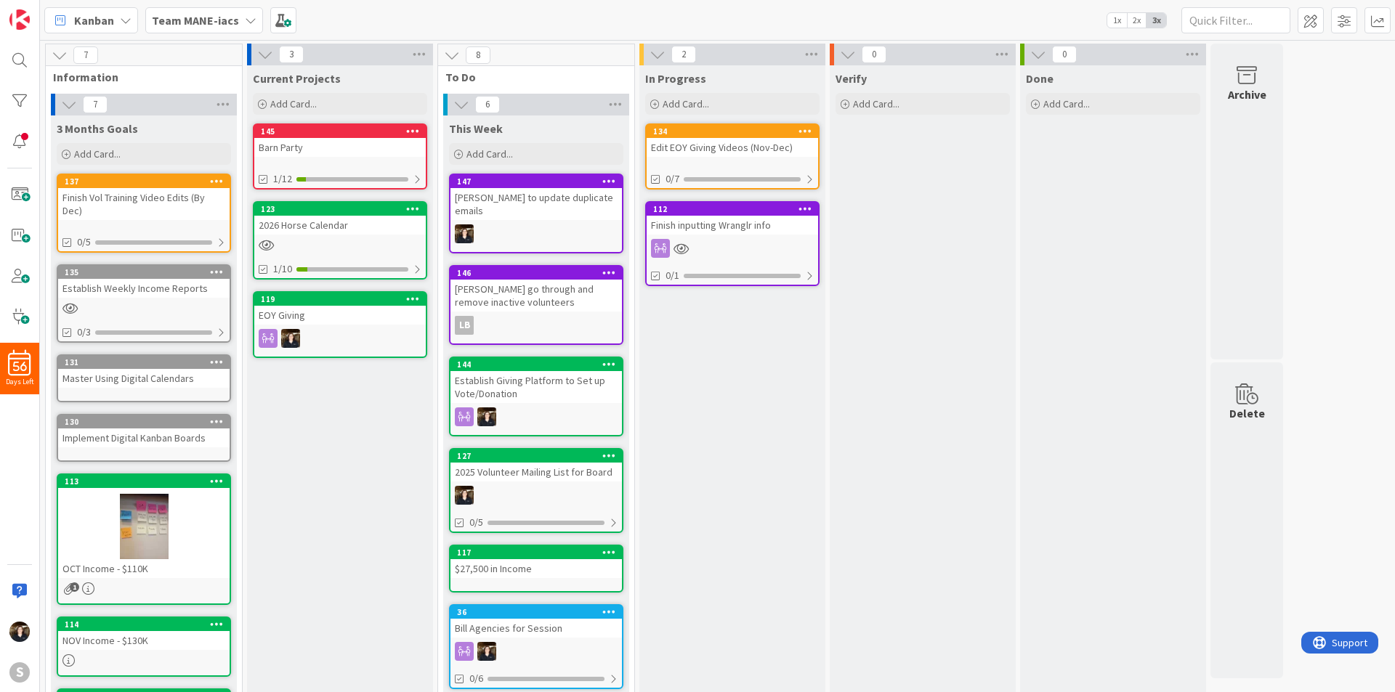
click at [235, 17] on div "Team MANE-iacs" at bounding box center [204, 20] width 118 height 26
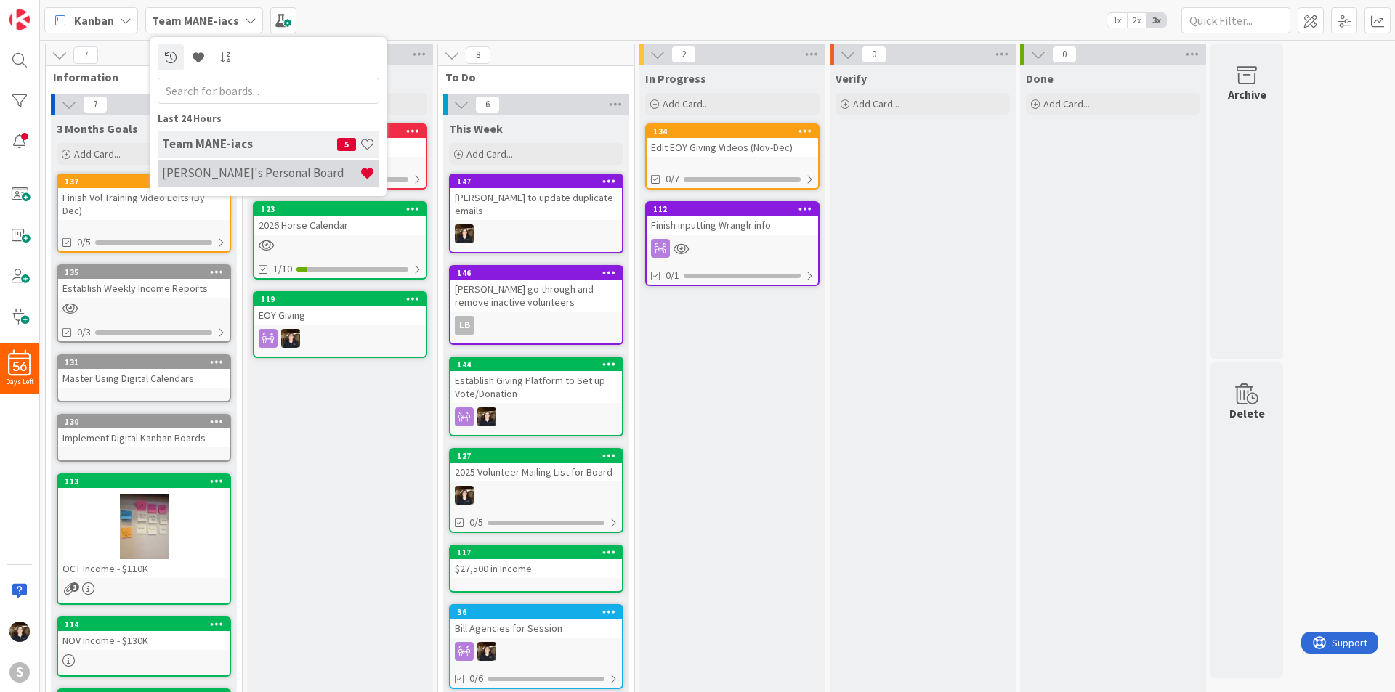
click at [244, 174] on h4 "[PERSON_NAME]'s Personal Board" at bounding box center [261, 173] width 198 height 15
